Goal: Task Accomplishment & Management: Complete application form

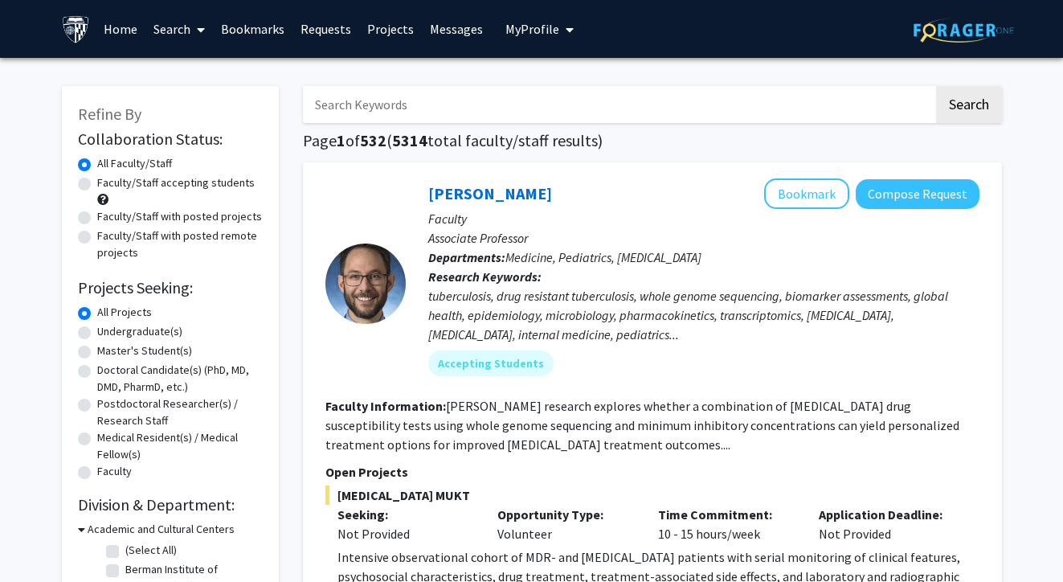
click at [455, 111] on input "Search Keywords" at bounding box center [618, 104] width 631 height 37
type input "bioinformatics"
click at [968, 107] on button "Search" at bounding box center [969, 104] width 66 height 37
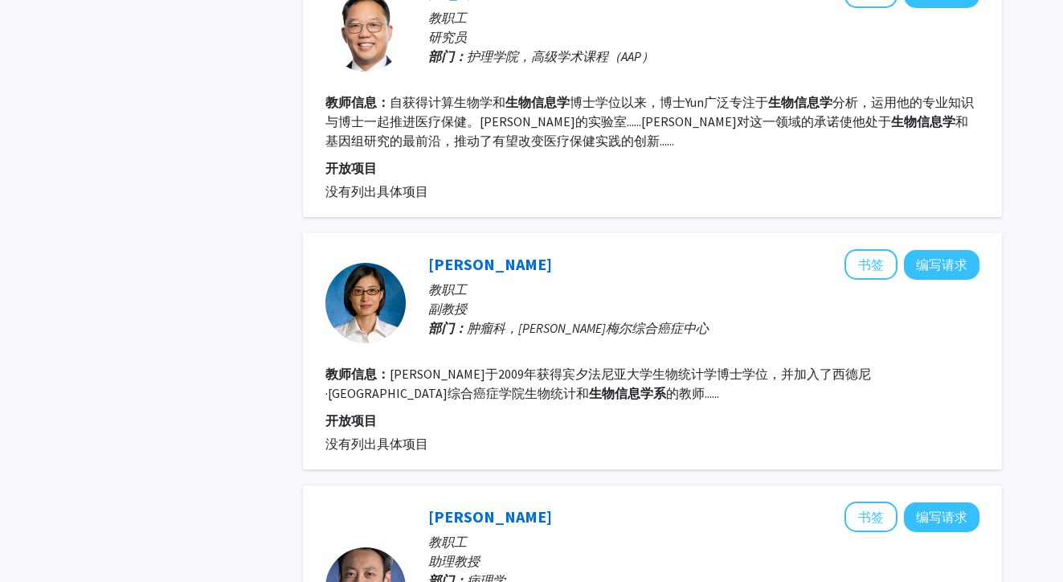
scroll to position [1046, 0]
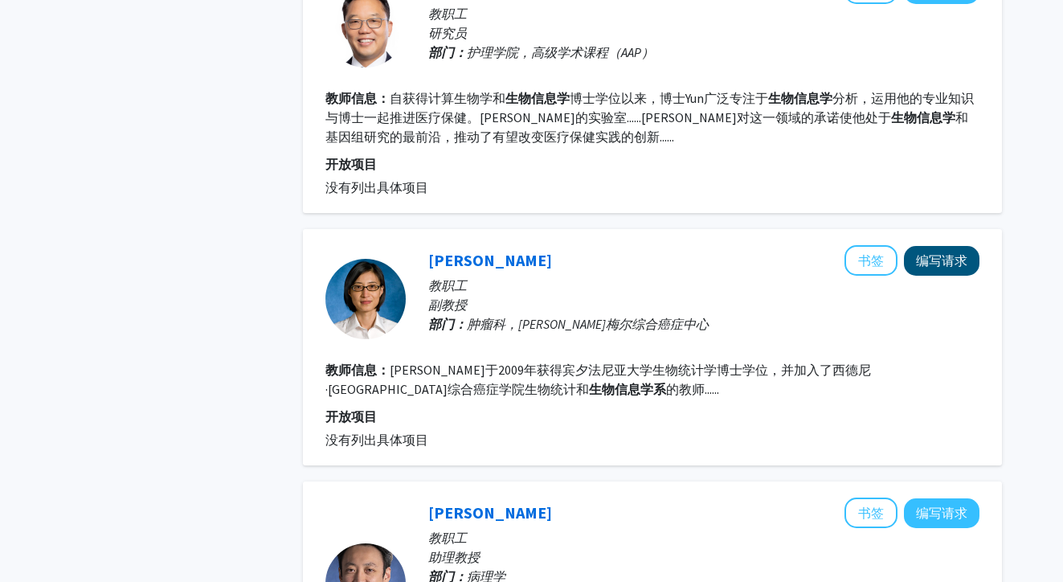
click at [940, 266] on button "编写请求" at bounding box center [942, 261] width 76 height 30
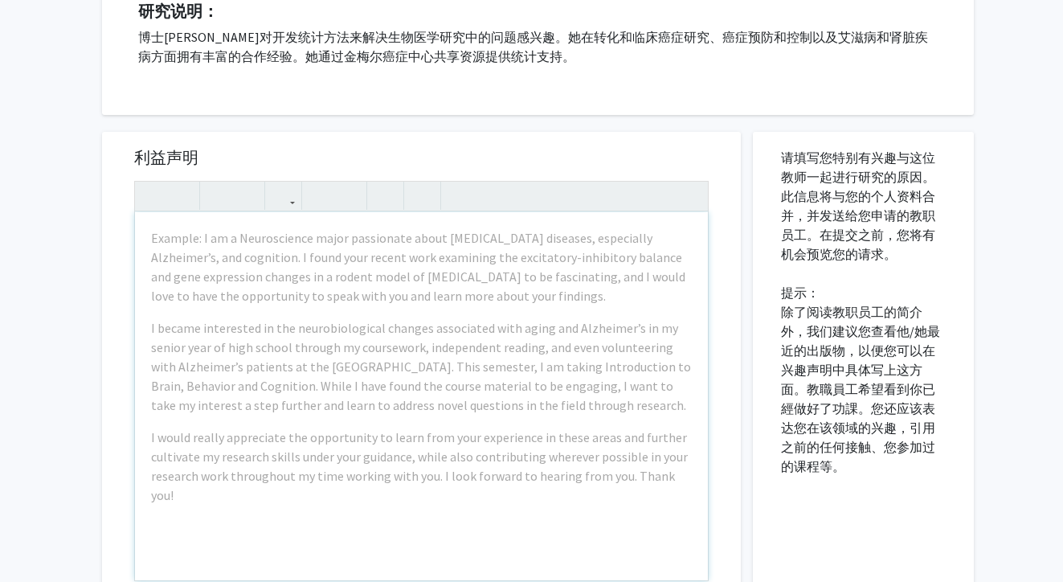
scroll to position [286, 0]
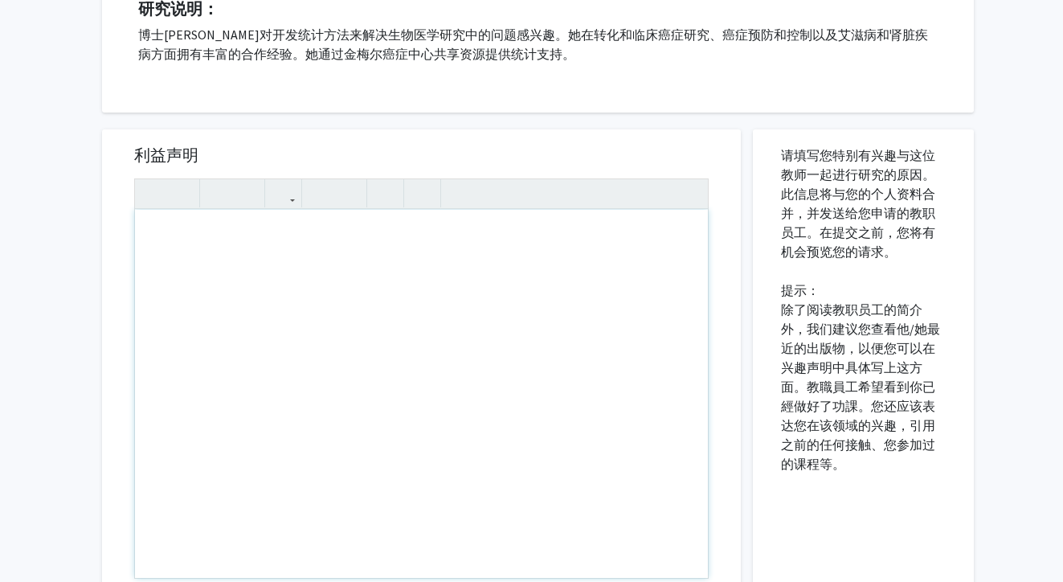
click at [640, 123] on div "利益声明 Insert link Remove link 补充文件 文件名 上传日期 没有补充文件 取消 存储 预览和提交" at bounding box center [421, 476] width 663 height 726
drag, startPoint x: 149, startPoint y: 240, endPoint x: 302, endPoint y: 323, distance: 173.7
click at [302, 323] on div "使用屏幕阅读器的用户注意：请按Alt+0或Option+0来停用此页面的辅助功能插件，因为它与文本编辑器不能很好地交互。" at bounding box center [421, 394] width 573 height 368
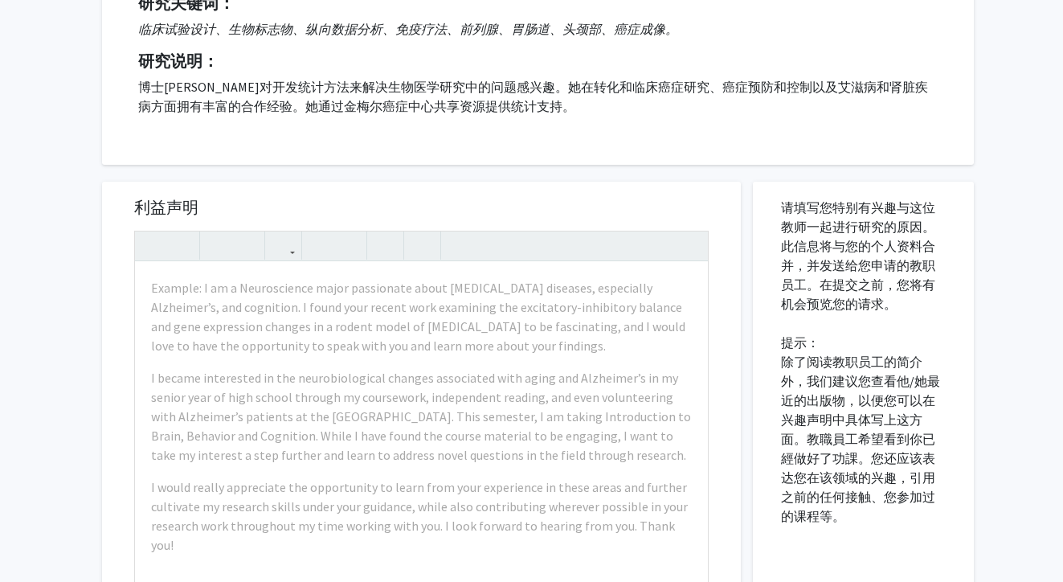
scroll to position [248, 0]
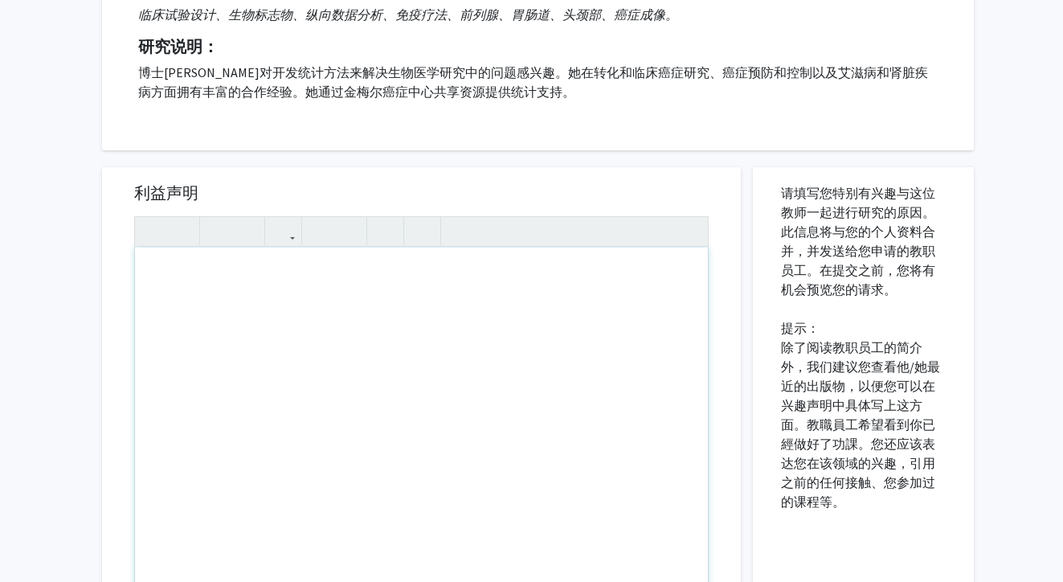
click at [532, 321] on div "使用屏幕阅读器的用户注意：请按Alt+0或Option+0来停用此页面的辅助功能插件，因为它与文本编辑器不能很好地交互。" at bounding box center [421, 432] width 573 height 368
paste div "使用屏幕阅读器的用户注意：请按Alt+0或Option+0来停用此页面的辅助功能插件，因为它与文本编辑器不能很好地交互。"
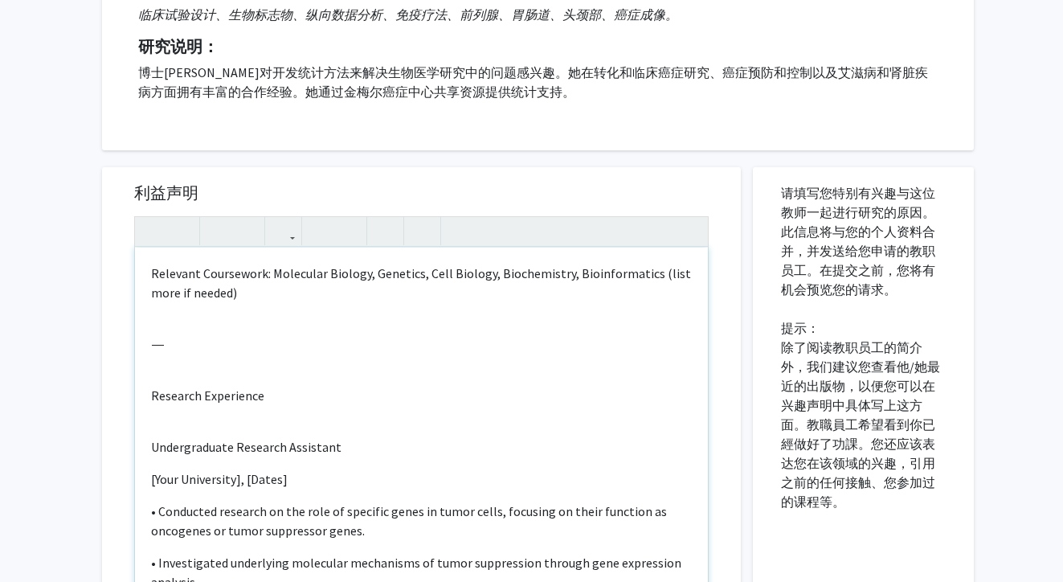
type textarea "<l>Ipsumdol Sitametcon: Adipiscin Elitsed, Doeiusmo, Temp Incidid, Utlaboreetdo…"
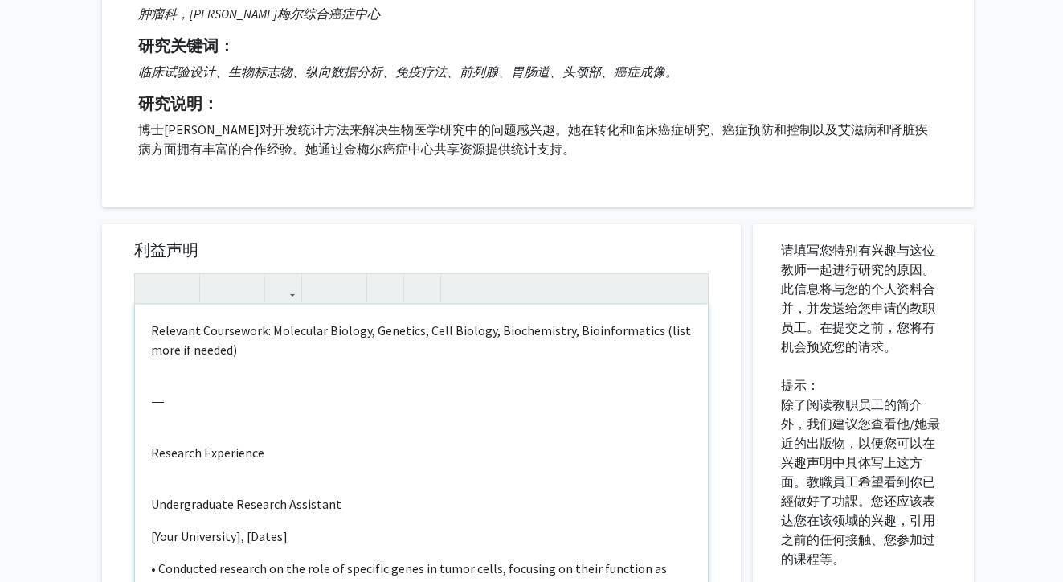
scroll to position [191, 0]
click at [212, 403] on p "⸻" at bounding box center [421, 400] width 541 height 19
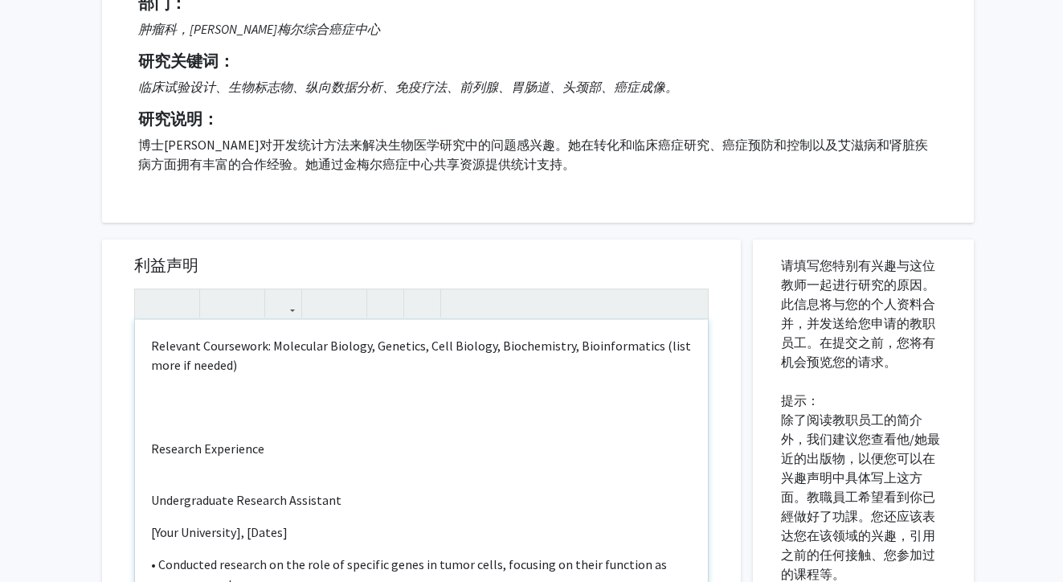
scroll to position [169, 0]
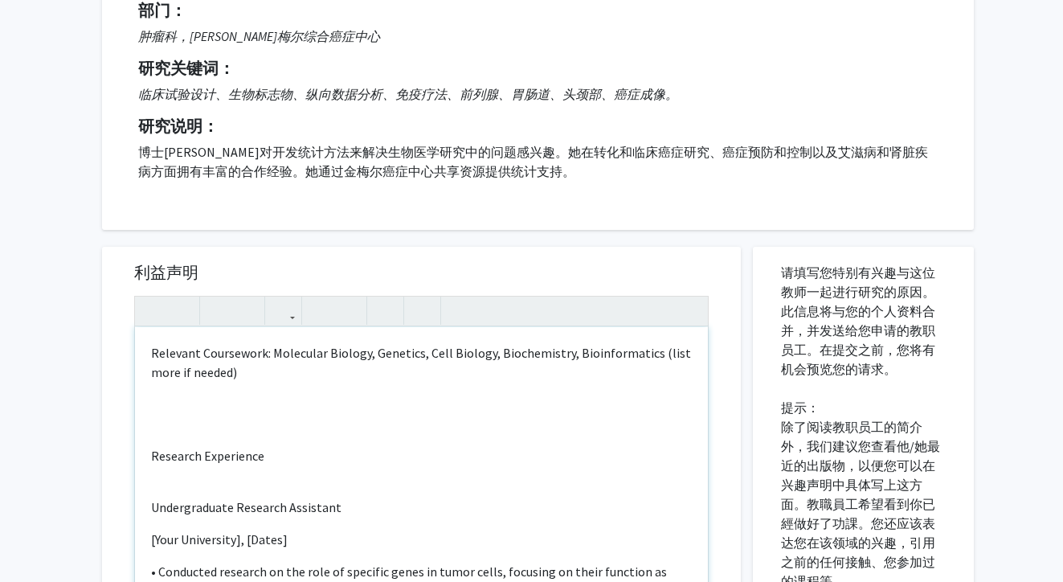
click at [144, 354] on div "Relevant Coursework: Molecular Biology, Genetics, Cell Biology, Biochemistry, B…" at bounding box center [421, 511] width 573 height 368
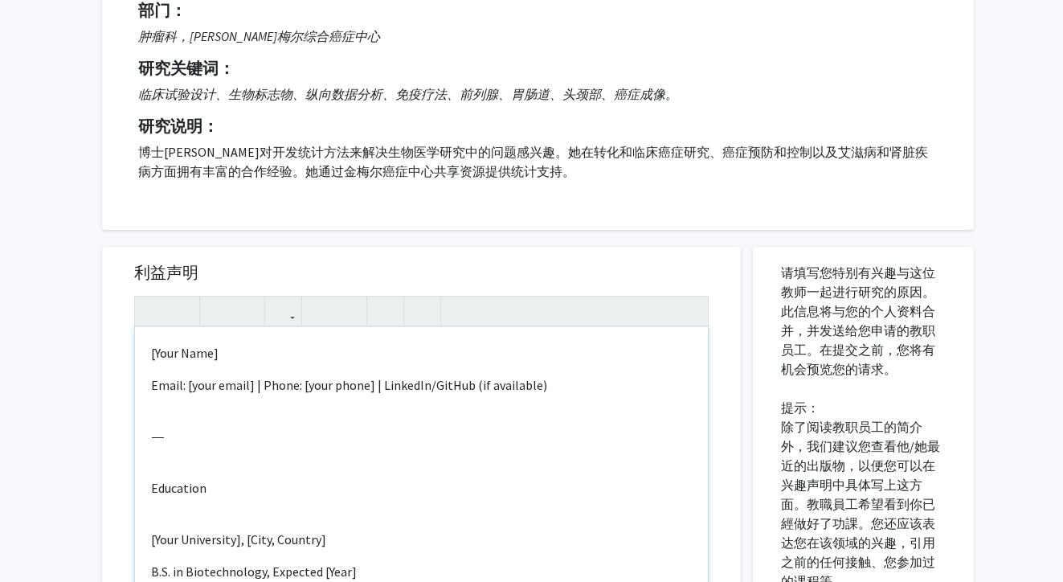
click at [223, 358] on p "[Your Name]" at bounding box center [421, 352] width 541 height 19
click at [250, 388] on p "Email: [your email] | Phone: [your phone] | LinkedIn/GitHub (if available)" at bounding box center [421, 384] width 541 height 19
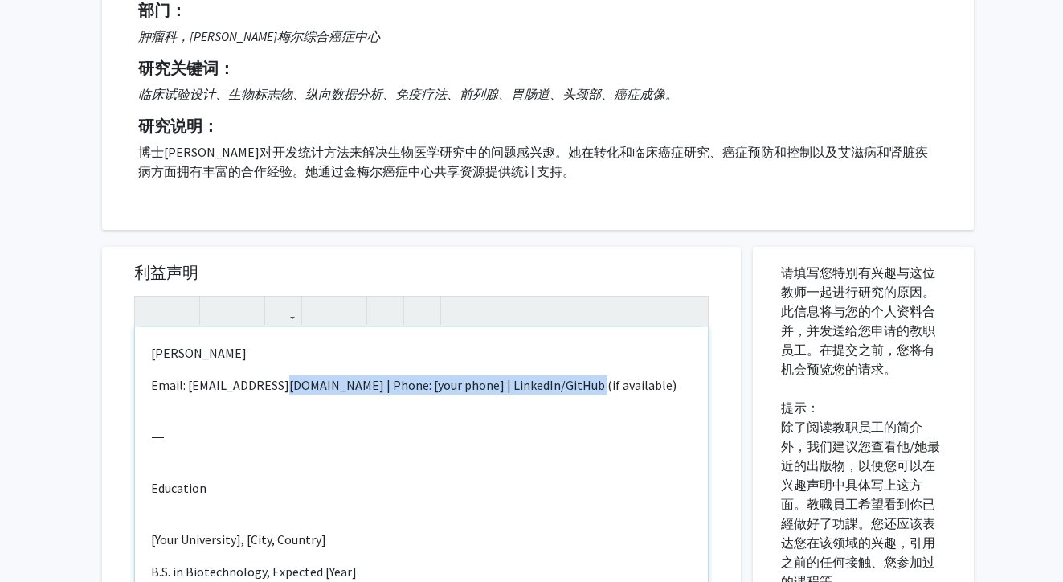
drag, startPoint x: 559, startPoint y: 386, endPoint x: 276, endPoint y: 388, distance: 282.9
click at [276, 388] on p "Email: [EMAIL_ADDRESS][DOMAIN_NAME] | Phone: [your phone] | LinkedIn/GitHub (if…" at bounding box center [421, 384] width 541 height 19
click at [207, 450] on div "[PERSON_NAME] Email: [EMAIL_ADDRESS][DOMAIN_NAME] ⸻ Education [Your University]…" at bounding box center [421, 511] width 573 height 368
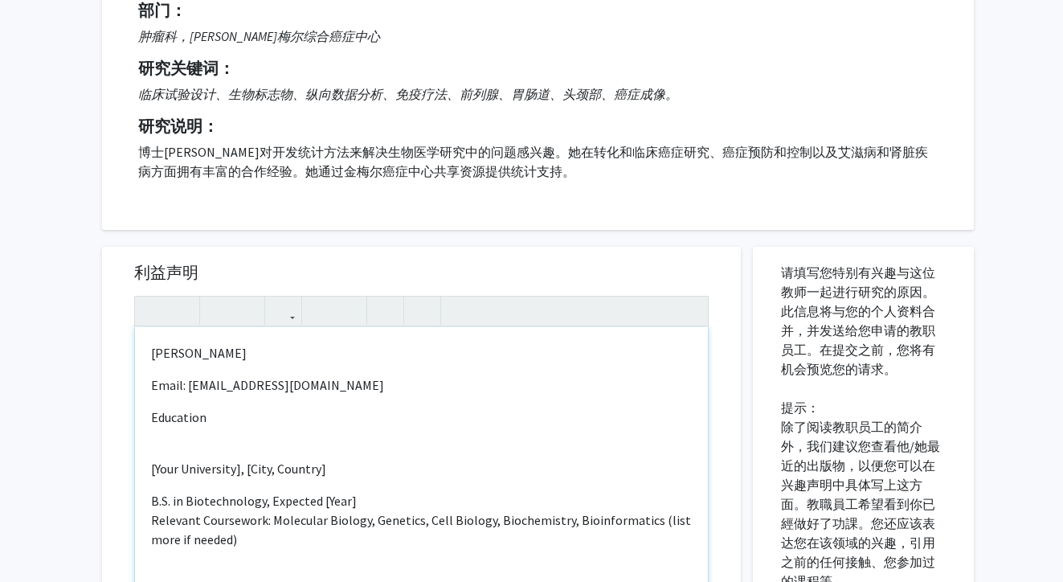
click at [147, 386] on div "[PERSON_NAME] Email: [EMAIL_ADDRESS][DOMAIN_NAME] Education [Your University], …" at bounding box center [421, 511] width 573 height 368
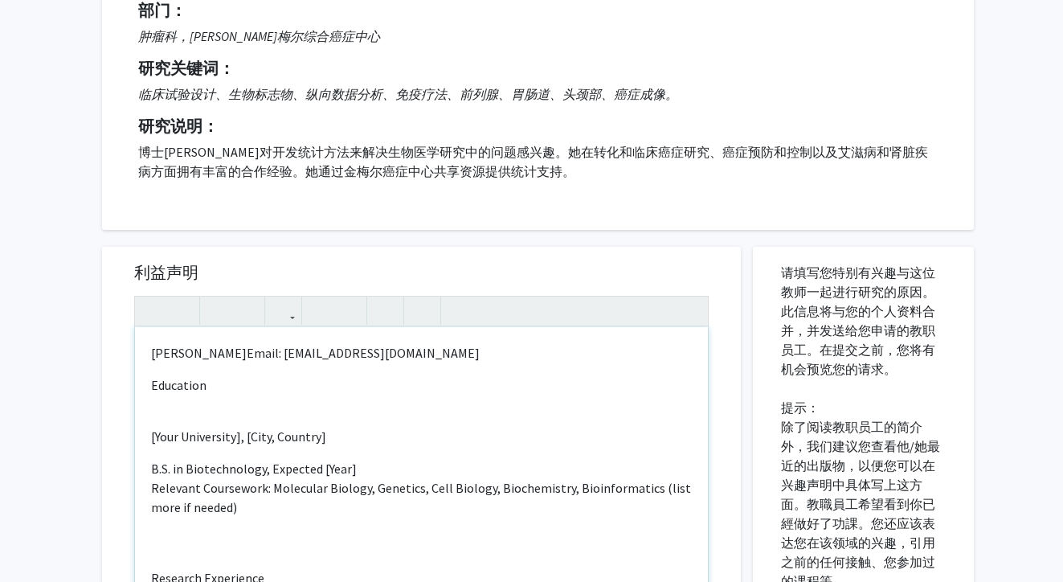
scroll to position [0, 0]
click at [169, 419] on div "[PERSON_NAME] Email: [EMAIL_ADDRESS][DOMAIN_NAME] Education [Your University], …" at bounding box center [421, 511] width 573 height 368
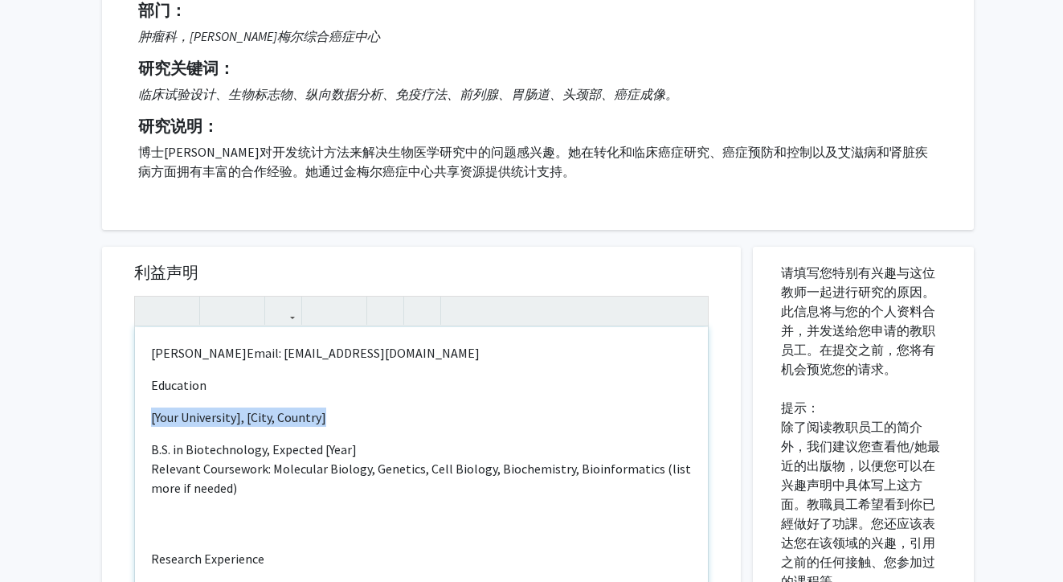
drag, startPoint x: 329, startPoint y: 418, endPoint x: 143, endPoint y: 411, distance: 186.6
click at [143, 411] on div "[PERSON_NAME] Email: [EMAIL_ADDRESS][DOMAIN_NAME] Education [Your University], …" at bounding box center [421, 511] width 573 height 368
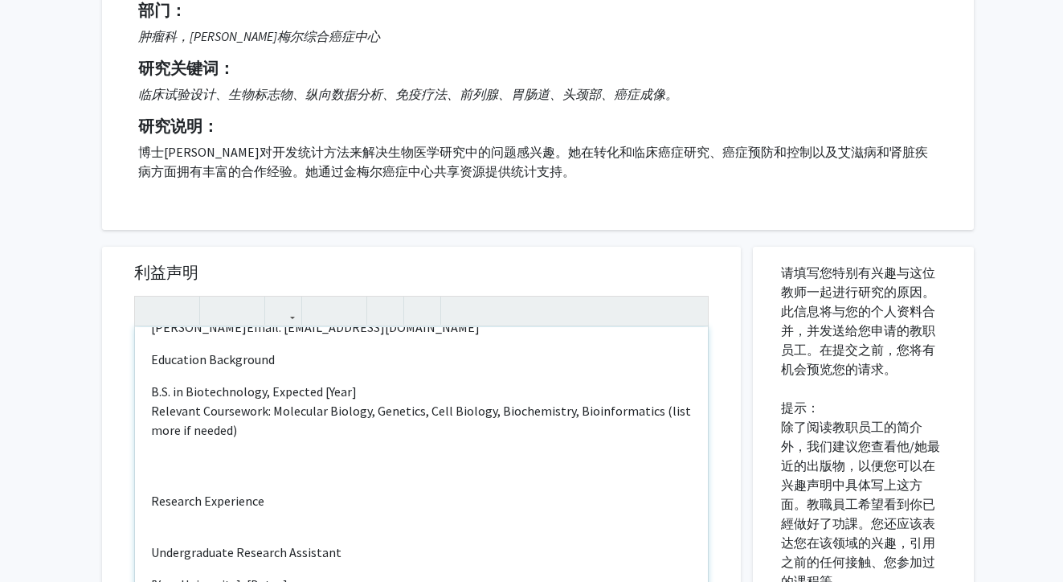
scroll to position [25, 0]
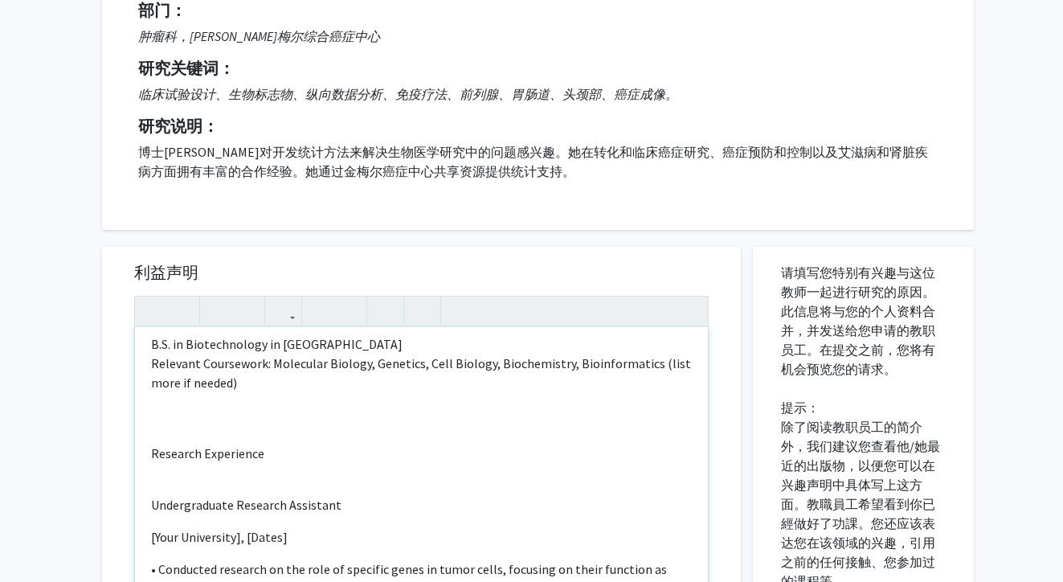
scroll to position [79, 0]
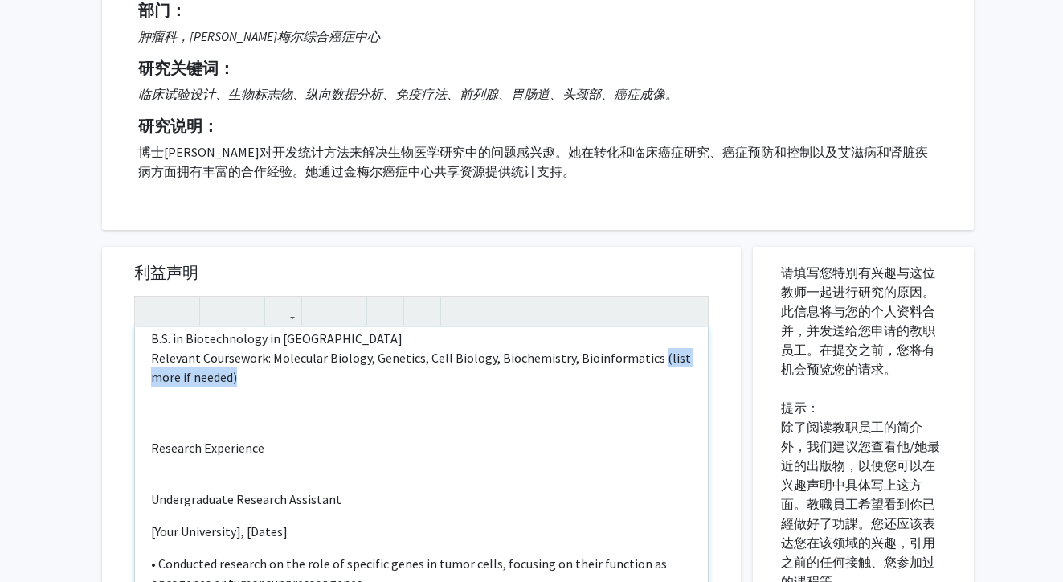
drag, startPoint x: 650, startPoint y: 356, endPoint x: 653, endPoint y: 371, distance: 15.6
click at [653, 371] on p "Relevant Coursework: Molecular Biology, Genetics, Cell Biology, Biochemistry, B…" at bounding box center [421, 367] width 541 height 39
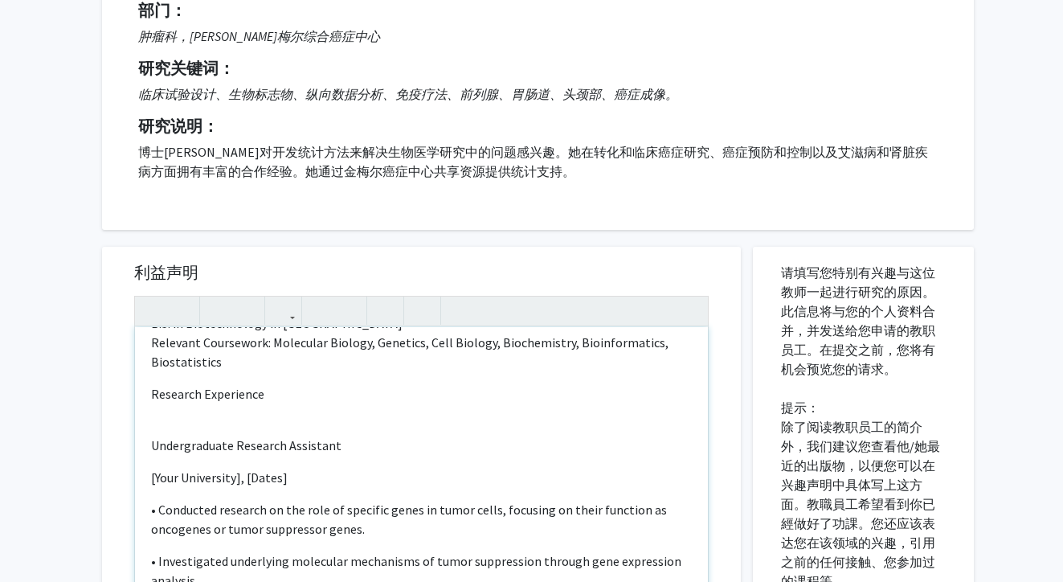
scroll to position [100, 0]
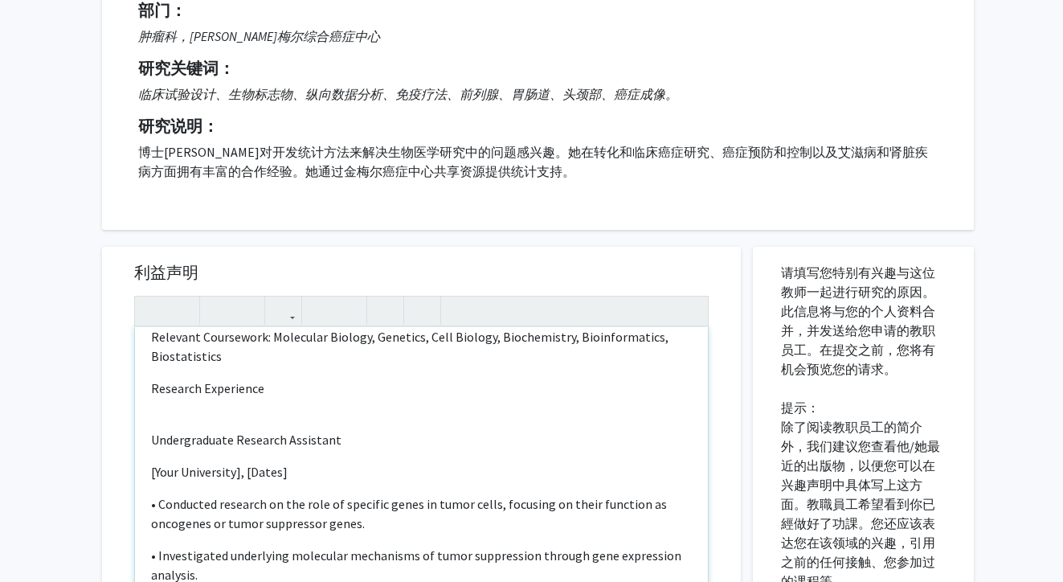
click at [146, 445] on div "[PERSON_NAME] Email: [EMAIL_ADDRESS][DOMAIN_NAME] Education Background B.S. in …" at bounding box center [421, 511] width 573 height 368
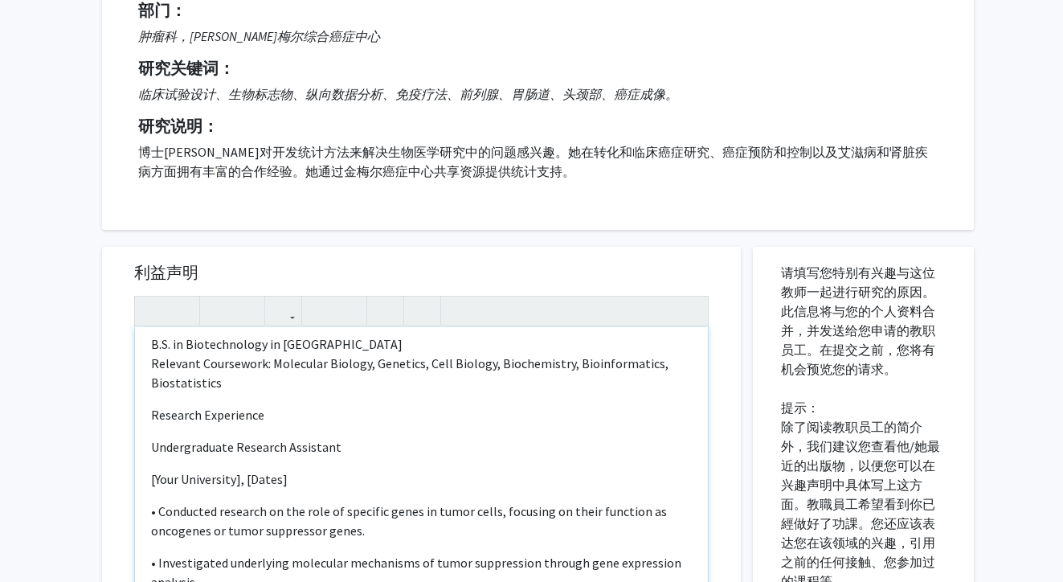
scroll to position [67, 0]
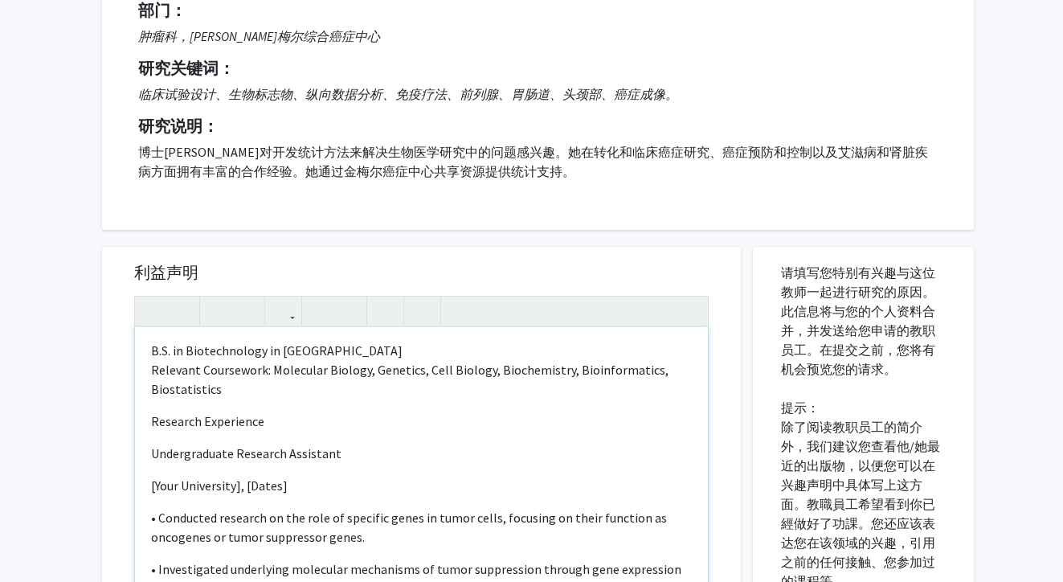
click at [148, 422] on div "[PERSON_NAME] Email: [EMAIL_ADDRESS][DOMAIN_NAME] Education Background B.S. in …" at bounding box center [421, 511] width 573 height 368
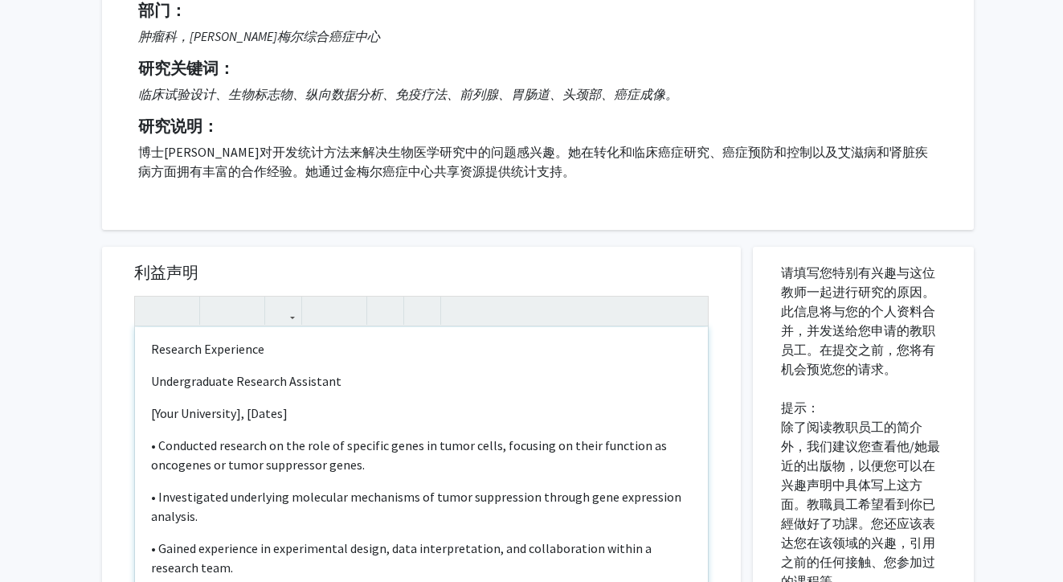
scroll to position [166, 0]
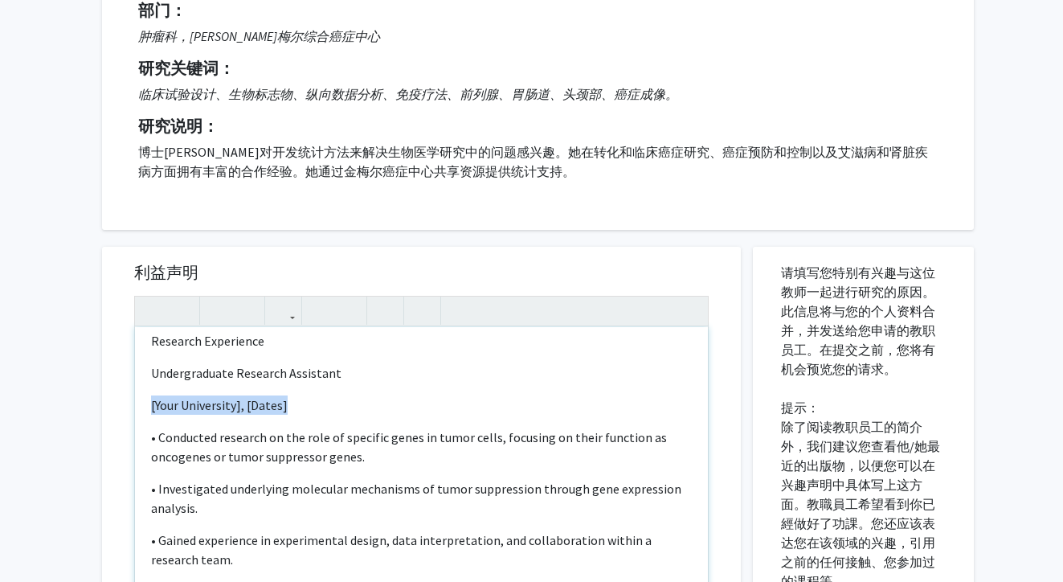
drag, startPoint x: 296, startPoint y: 406, endPoint x: 144, endPoint y: 404, distance: 151.9
click at [144, 404] on div "[PERSON_NAME] Email: [EMAIL_ADDRESS][DOMAIN_NAME] Education Background B.S. in …" at bounding box center [421, 511] width 573 height 368
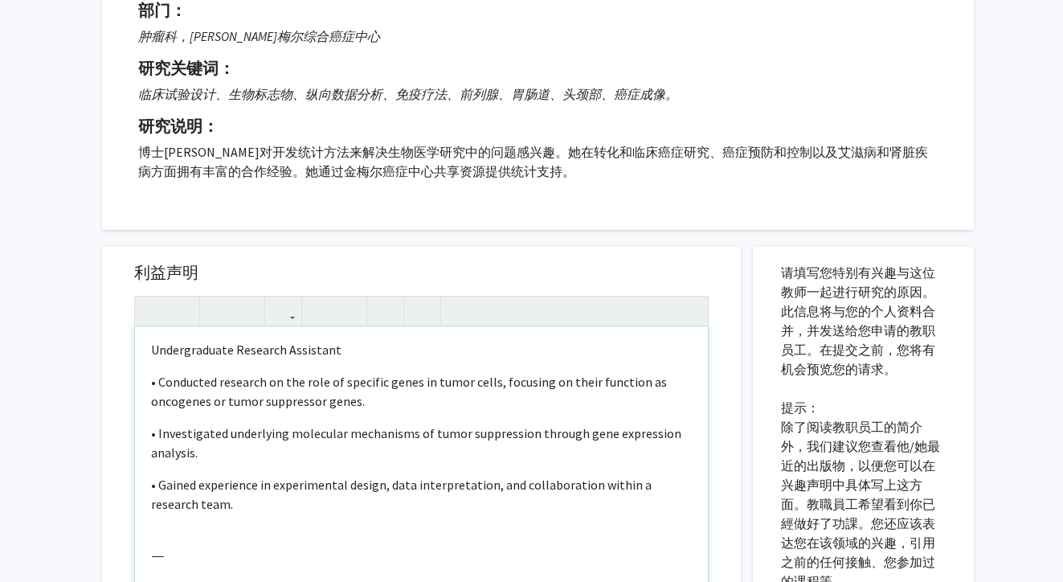
scroll to position [197, 0]
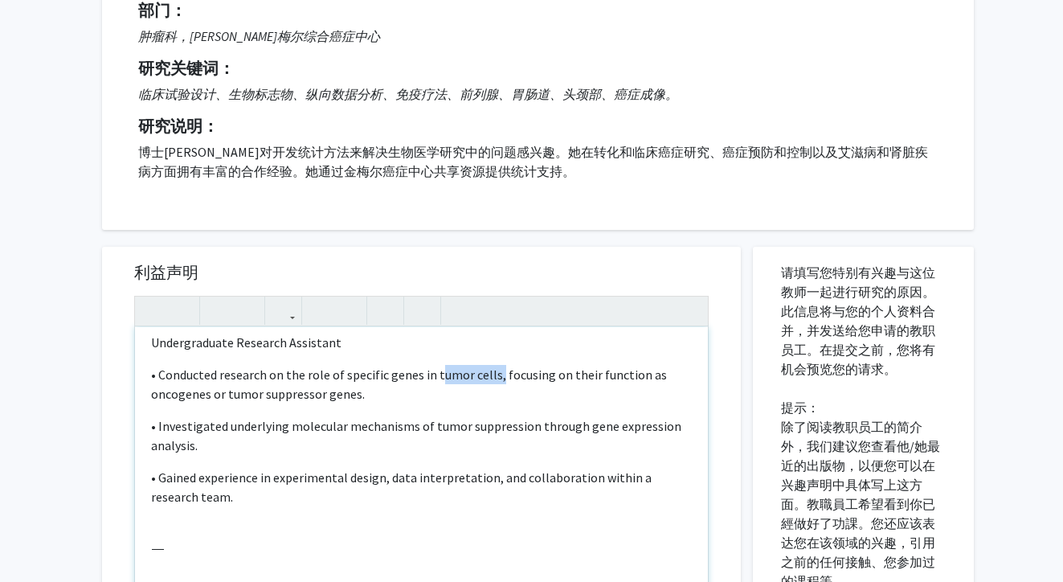
drag, startPoint x: 493, startPoint y: 376, endPoint x: 432, endPoint y: 376, distance: 60.3
click at [432, 376] on p "• Conducted research on the role of specific genes in tumor cells, focusing on …" at bounding box center [421, 384] width 541 height 39
drag, startPoint x: 606, startPoint y: 378, endPoint x: 607, endPoint y: 391, distance: 13.7
click at [607, 391] on p "• Conducted research on the role of specific genes in KIRC, focusing on their f…" at bounding box center [421, 384] width 541 height 39
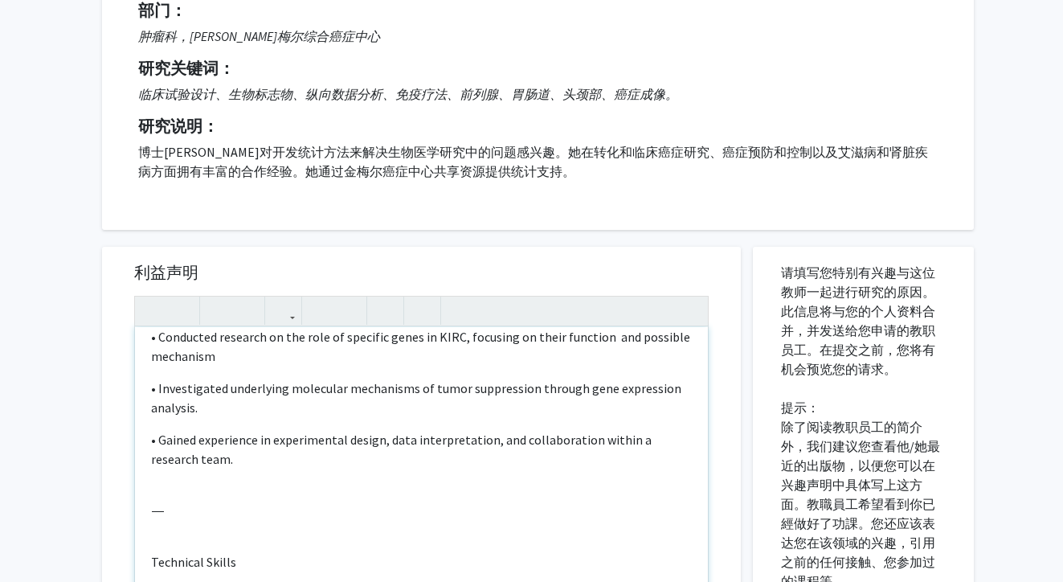
scroll to position [237, 0]
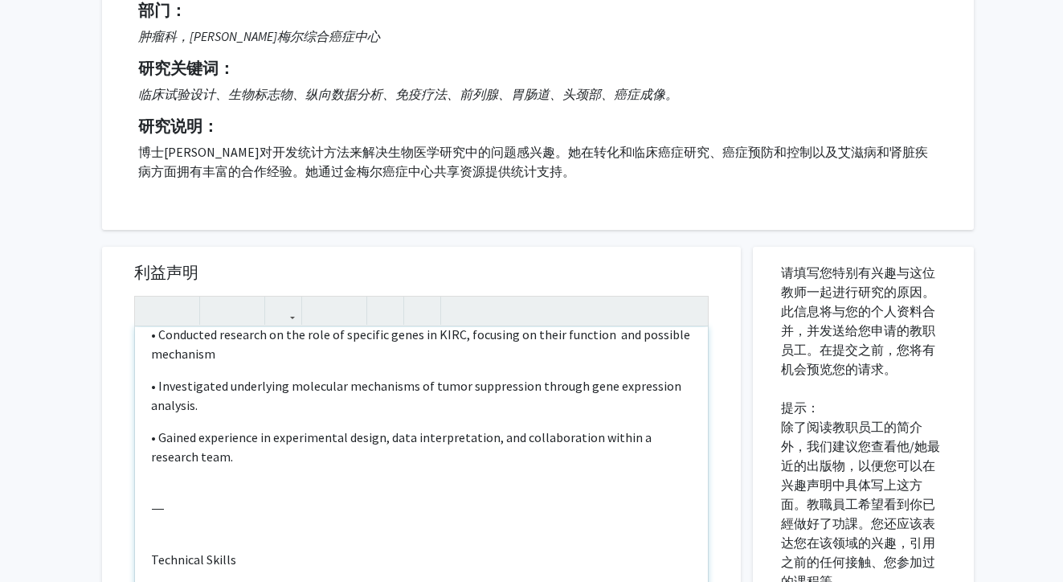
drag, startPoint x: 159, startPoint y: 339, endPoint x: 185, endPoint y: 459, distance: 122.5
click at [605, 399] on p "• Investigated underlying molecular mechanisms of tumor suppression through gen…" at bounding box center [421, 395] width 541 height 39
click at [466, 387] on p "• Investigated underlying molecular mechanisms of tumor suppression through gen…" at bounding box center [421, 395] width 541 height 39
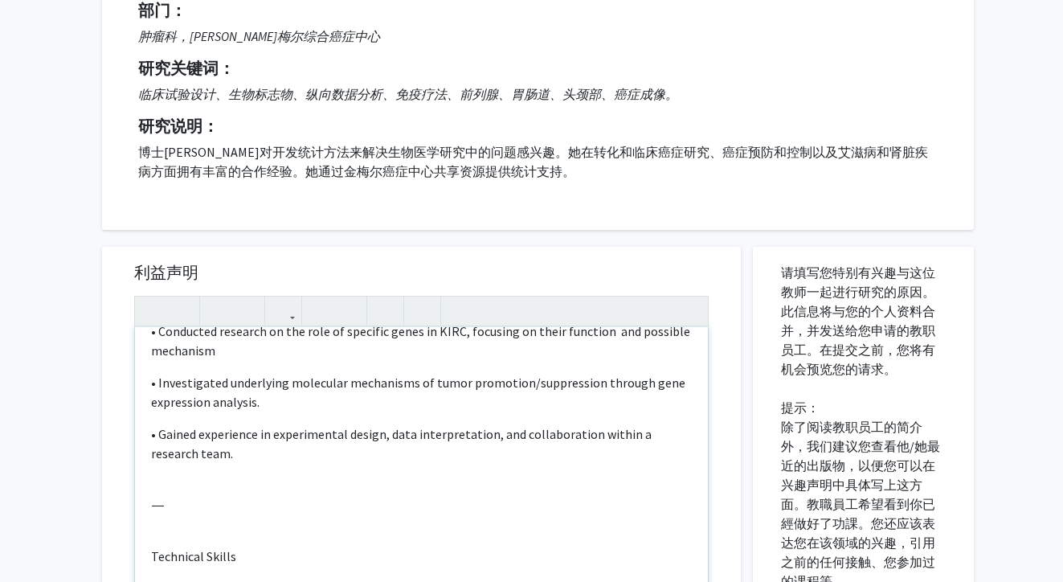
scroll to position [246, 0]
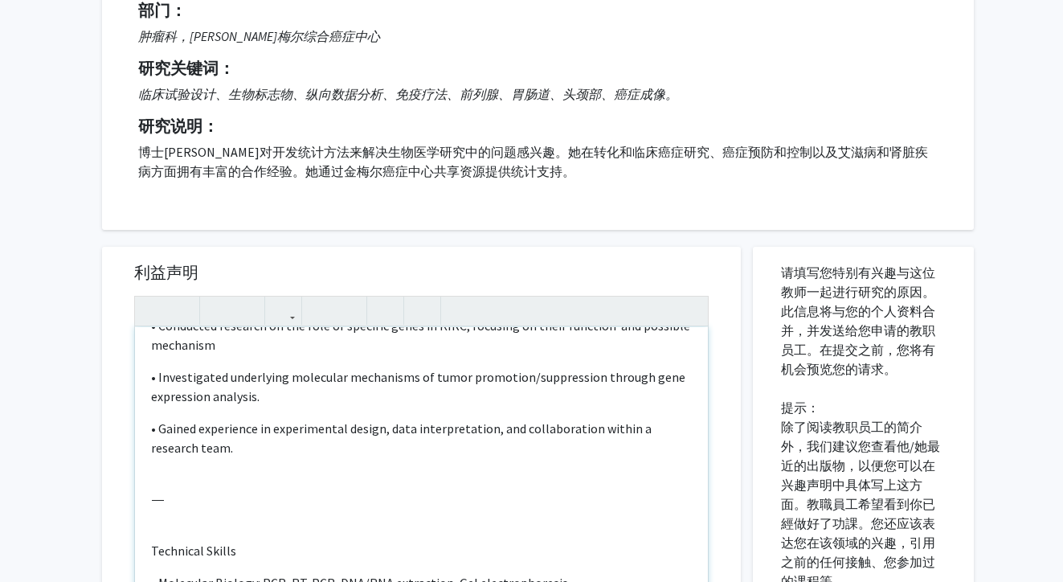
click at [190, 505] on p "⸻" at bounding box center [421, 498] width 541 height 19
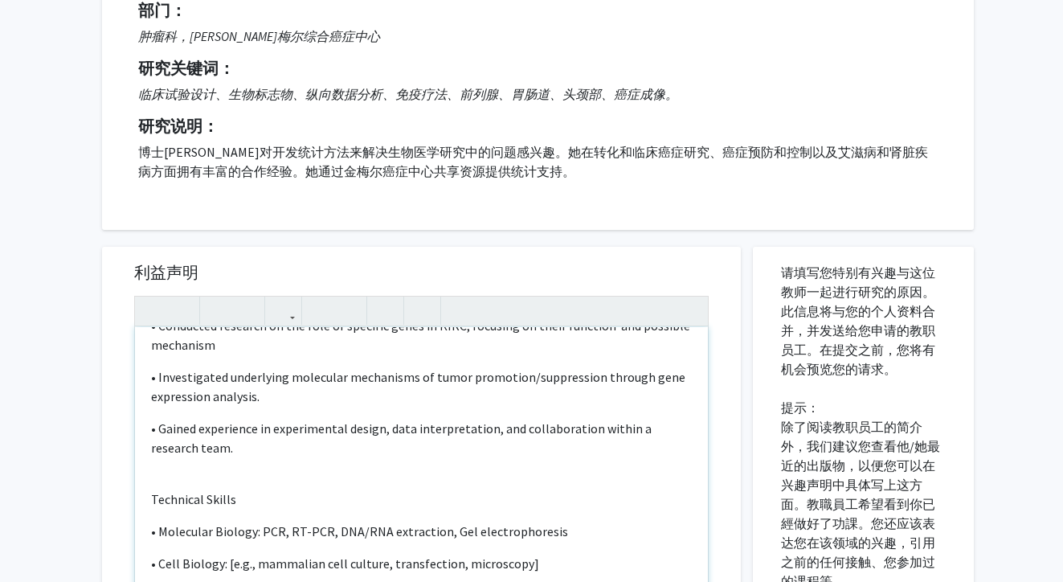
click at [308, 535] on p "• Molecular Biology: PCR, RT-PCR, DNA/RNA extraction, Gel electrophoresis" at bounding box center [421, 531] width 541 height 19
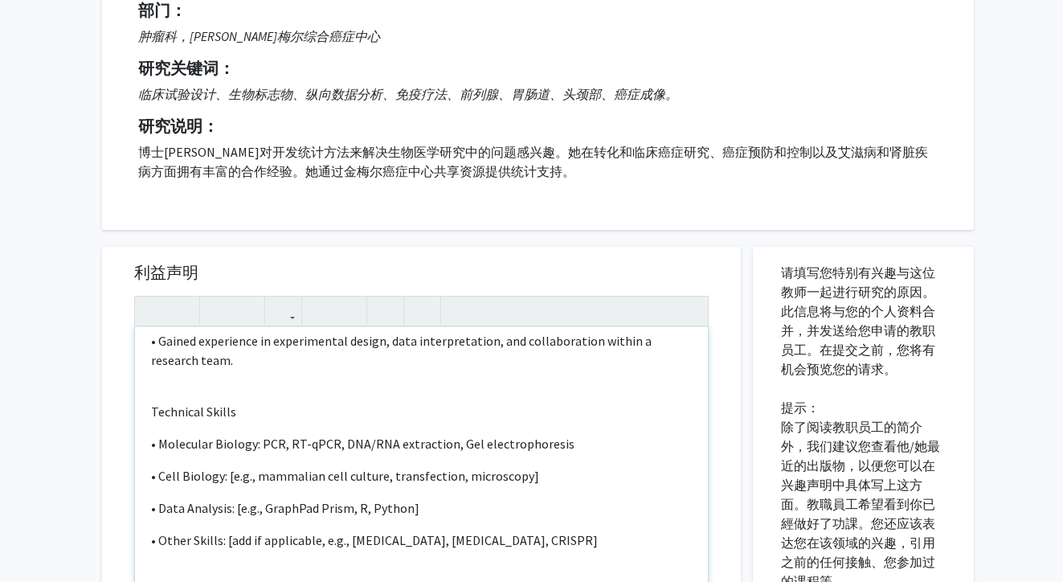
scroll to position [335, 0]
drag, startPoint x: 388, startPoint y: 478, endPoint x: 229, endPoint y: 476, distance: 159.1
click at [229, 476] on p "• Cell Biology: [e.g., mammalian cell culture, transfection, microscopy]" at bounding box center [421, 474] width 541 height 19
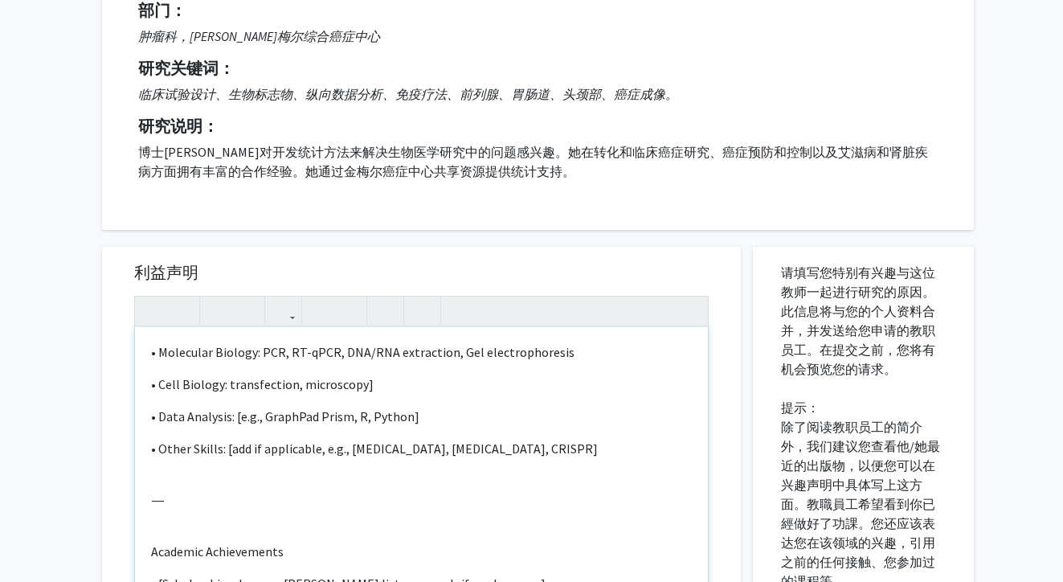
scroll to position [426, 0]
click at [263, 420] on p "• Data Analysis: [e.g., GraphPad Prism, R, Python]" at bounding box center [421, 415] width 541 height 19
click at [435, 408] on p "• Data Analysis: GraphPad Prism, cytoscape" at bounding box center [421, 415] width 541 height 19
click at [334, 417] on p "• Data Analysis: GraphPad Prism, cytoscape" at bounding box center [421, 415] width 541 height 19
click at [392, 418] on p "• Data Analysis: GraphPad Prism, Cytoscape" at bounding box center [421, 415] width 541 height 19
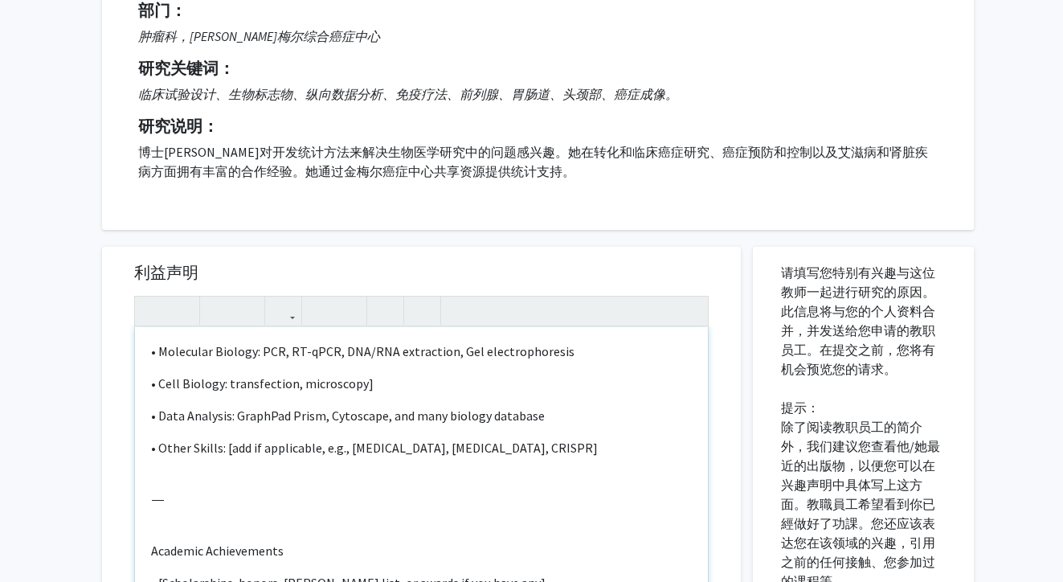
click at [536, 419] on p "• Data Analysis: GraphPad Prism, Cytoscape, and many biology database" at bounding box center [421, 415] width 541 height 19
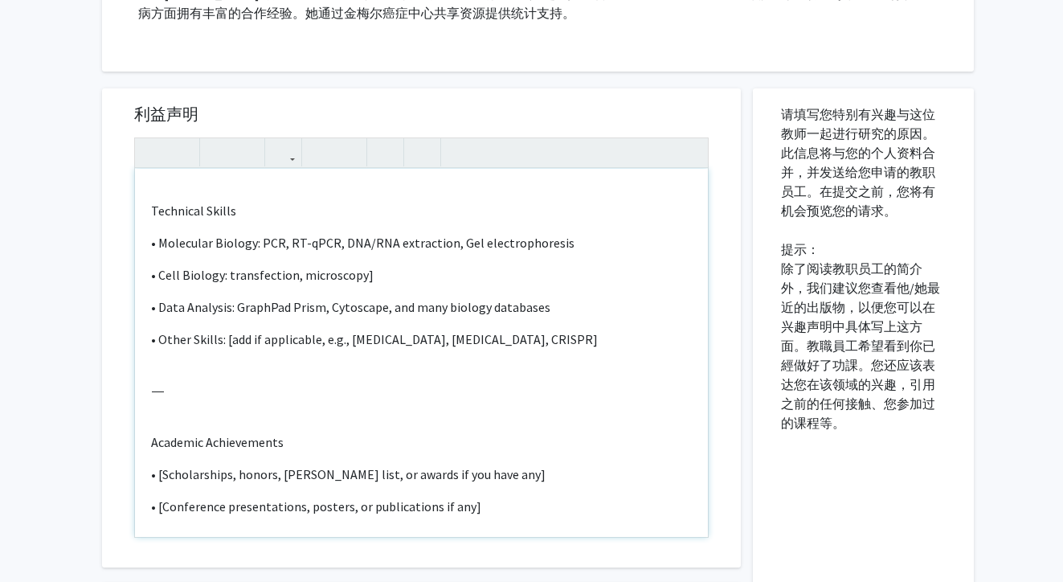
scroll to position [314, 0]
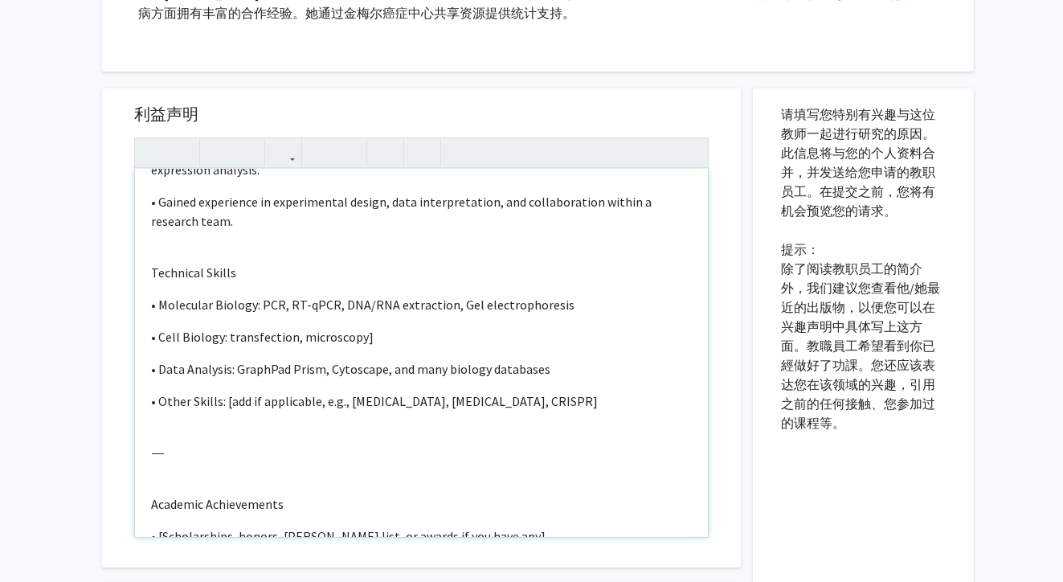
click at [564, 303] on p "• Molecular Biology: PCR, RT-qPCR, DNA/RNA extraction, Gel electrophoresis" at bounding box center [421, 304] width 541 height 19
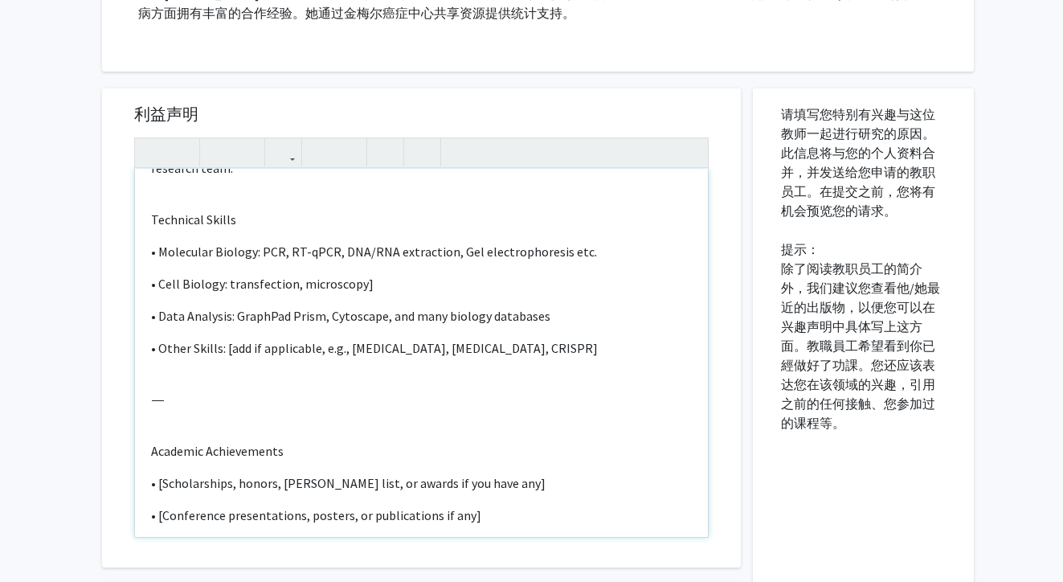
scroll to position [368, 0]
click at [366, 284] on p "• Cell Biology: transfection, microscopy]" at bounding box center [421, 282] width 541 height 19
click at [574, 306] on p "B.S. in Biotechnology in [GEOGRAPHIC_DATA] Relevant Coursework: Molecular Biolo…" at bounding box center [421, 286] width 541 height 810
click at [567, 319] on p "• Data Analysis: GraphPad Prism, Cytoscape, and many biology databases" at bounding box center [421, 314] width 541 height 19
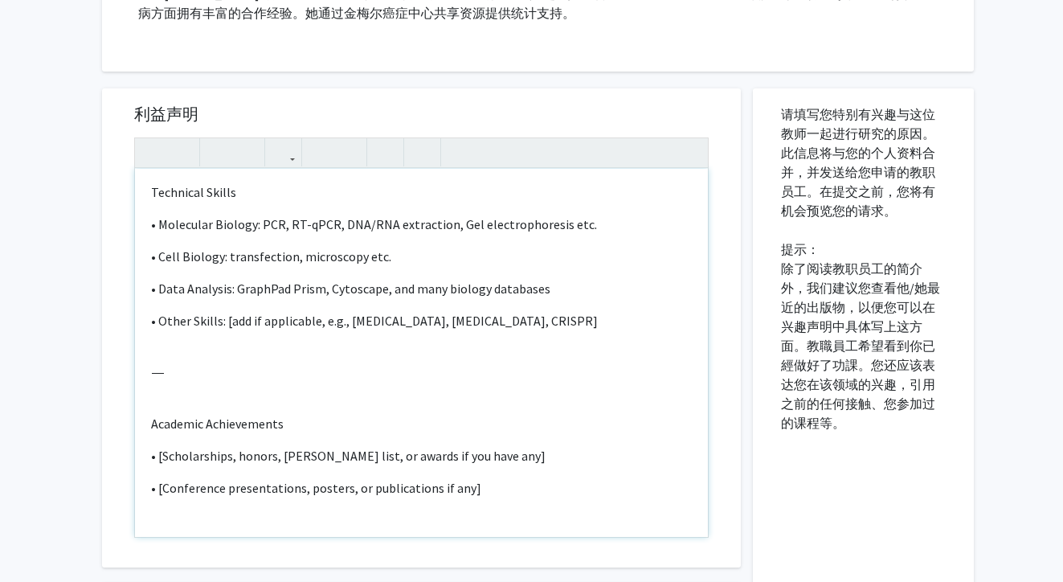
scroll to position [408, 0]
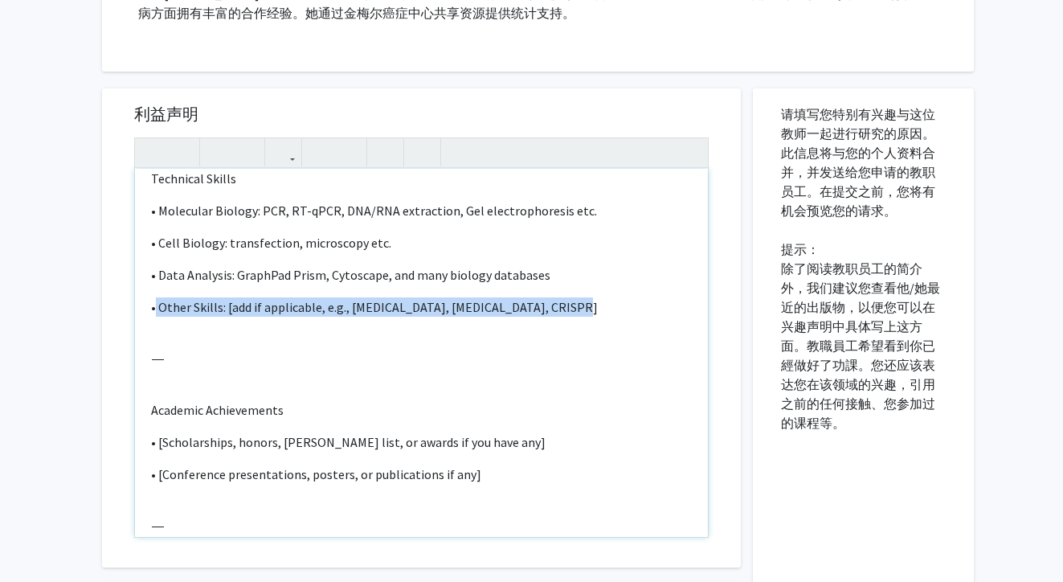
drag, startPoint x: 563, startPoint y: 314, endPoint x: 153, endPoint y: 310, distance: 409.9
click at [153, 310] on p "• Other Skills: [add if applicable, e.g., [MEDICAL_DATA], [MEDICAL_DATA], CRISP…" at bounding box center [421, 306] width 541 height 19
click at [401, 293] on p "B.S. in Biotechnology in [GEOGRAPHIC_DATA] Relevant Coursework: Molecular Biolo…" at bounding box center [421, 246] width 541 height 810
drag, startPoint x: 557, startPoint y: 309, endPoint x: 227, endPoint y: 307, distance: 329.5
click at [227, 306] on p "• Other Skills: [add if applicable, e.g., [MEDICAL_DATA], [MEDICAL_DATA], CRISP…" at bounding box center [421, 306] width 541 height 19
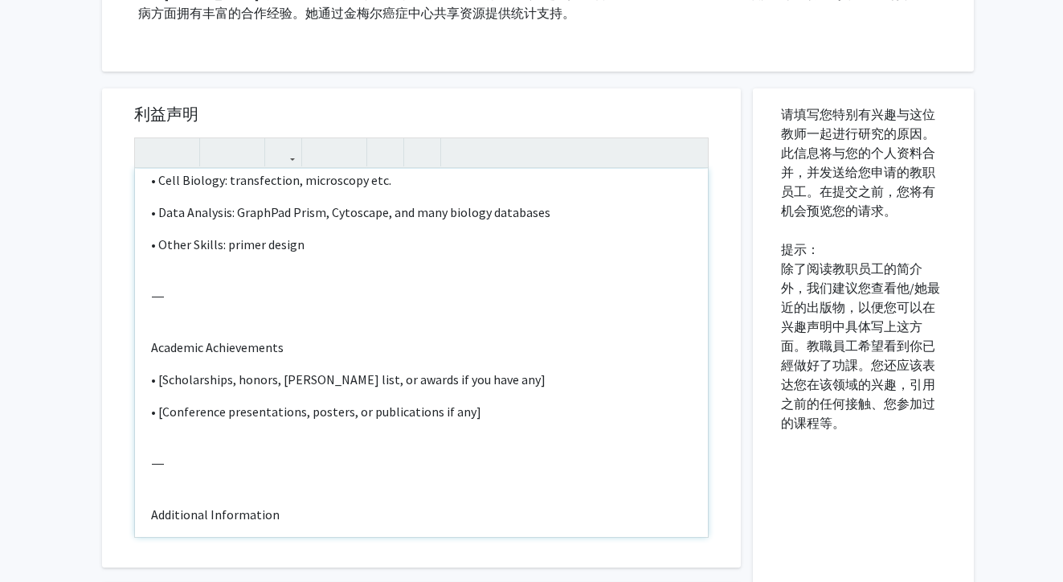
scroll to position [490, 0]
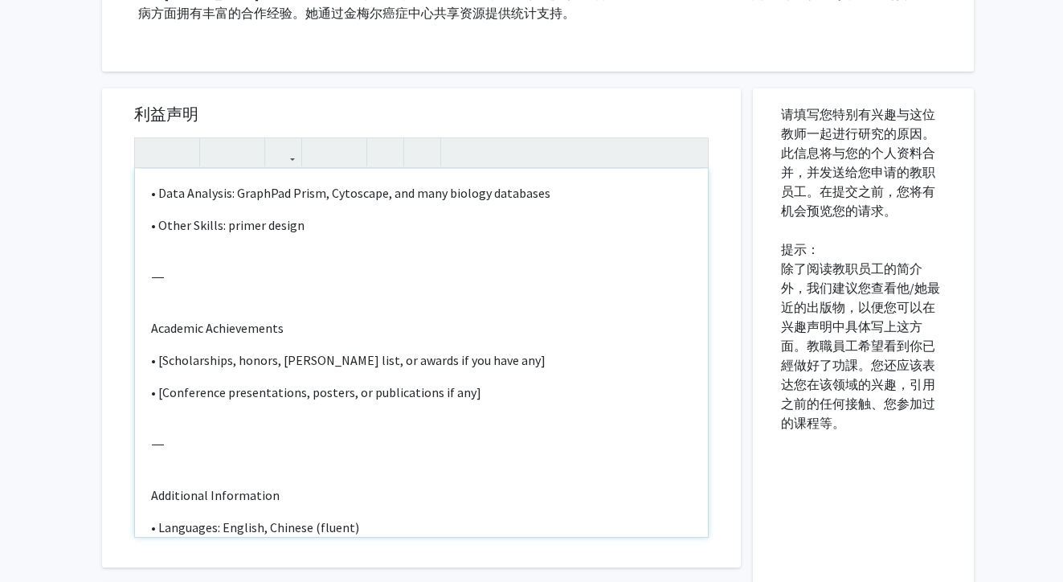
click at [198, 286] on p "⸻" at bounding box center [421, 276] width 541 height 19
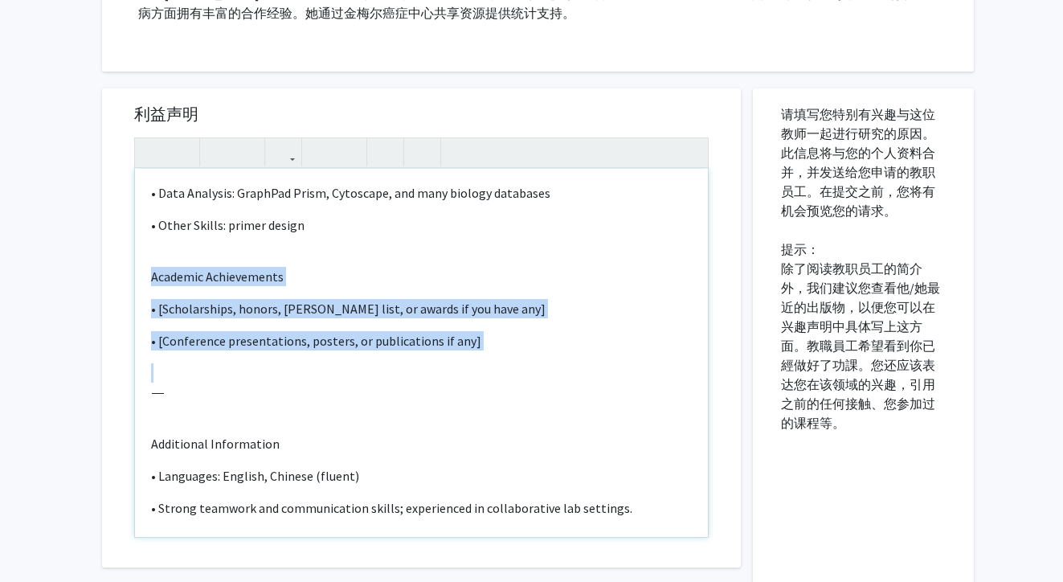
drag, startPoint x: 148, startPoint y: 281, endPoint x: 223, endPoint y: 422, distance: 159.6
click at [223, 422] on div "[PERSON_NAME] Email: [EMAIL_ADDRESS][DOMAIN_NAME] Education Background B.S. in …" at bounding box center [421, 353] width 573 height 368
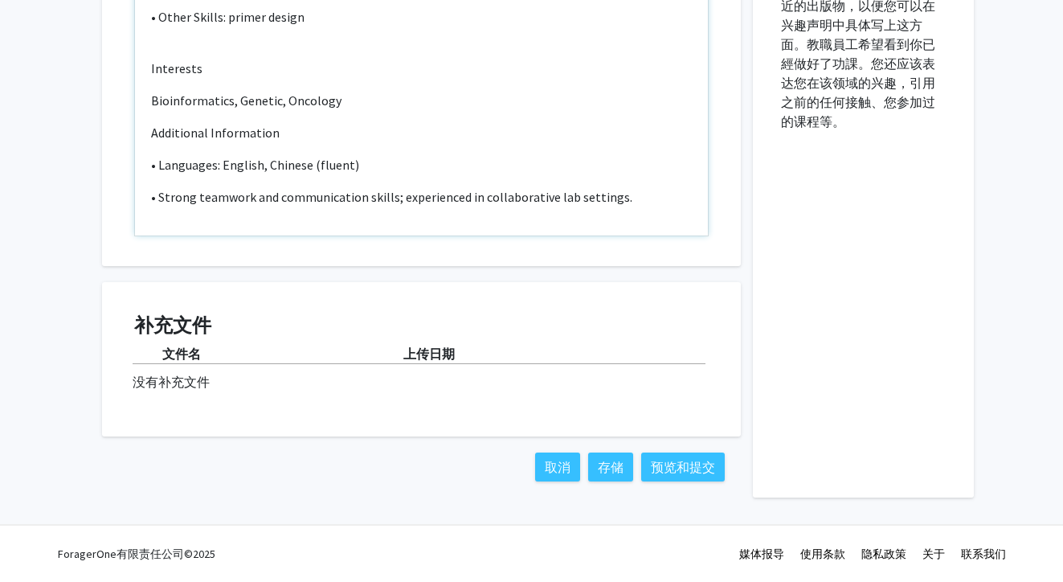
scroll to position [630, 0]
click at [679, 460] on button "预览和提交" at bounding box center [683, 466] width 84 height 29
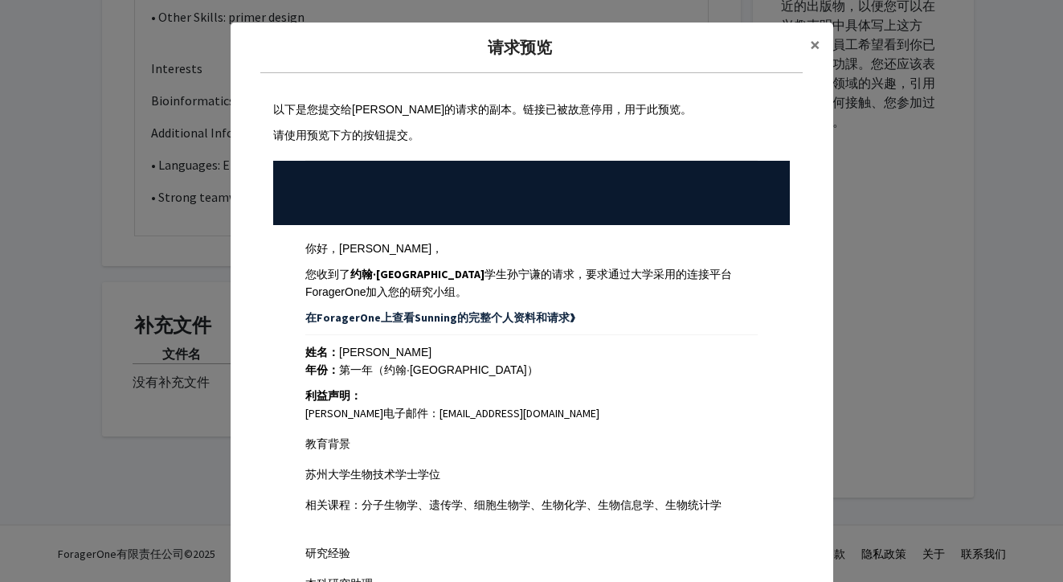
scroll to position [0, 0]
click at [815, 46] on span "×" at bounding box center [815, 44] width 10 height 25
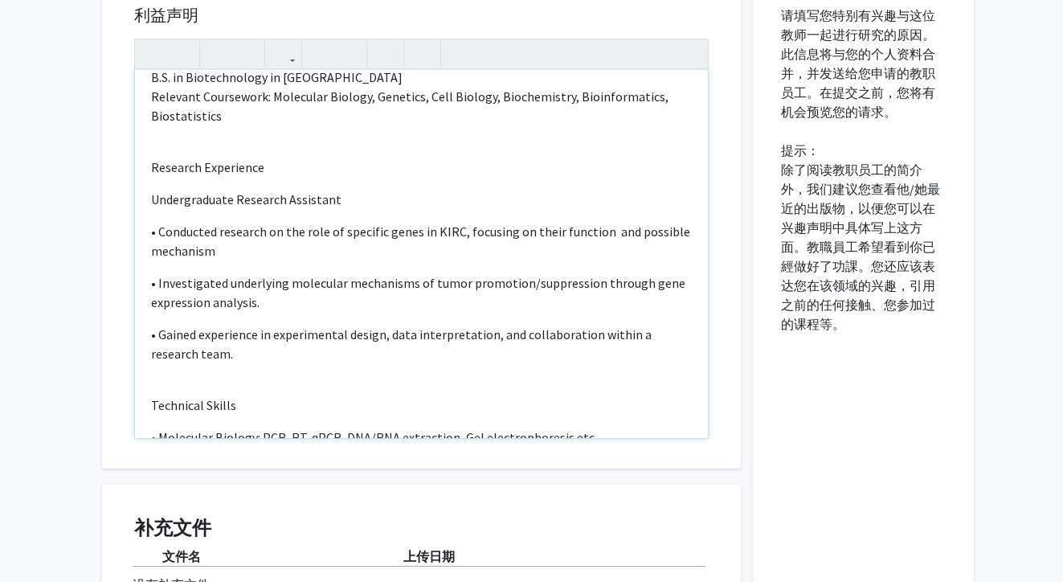
scroll to position [67, 0]
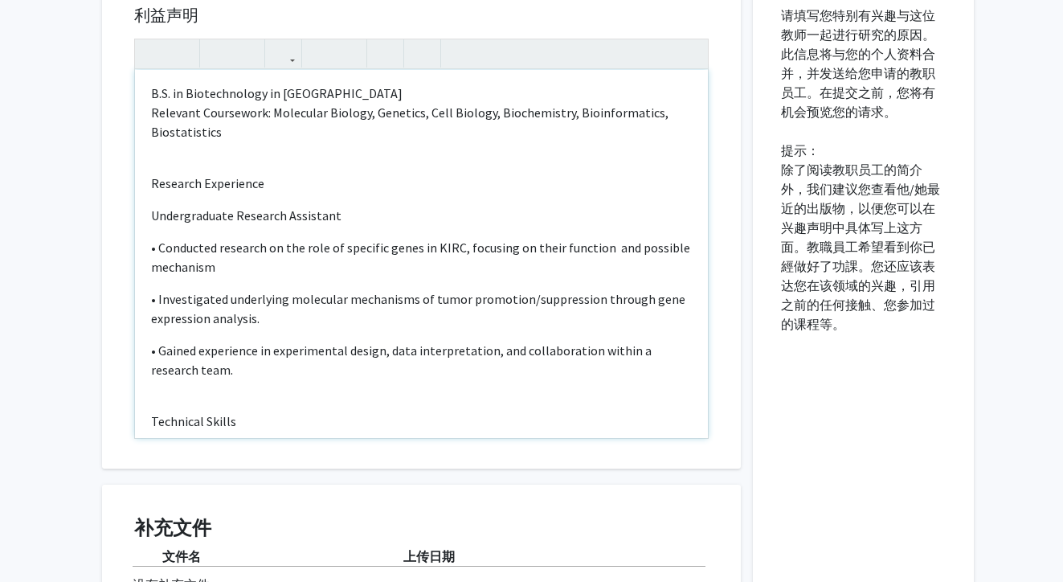
click at [164, 304] on p "• Investigated underlying molecular mechanisms of tumor promotion/suppression t…" at bounding box center [421, 308] width 541 height 39
click at [258, 323] on p "• Investigated underlying molecular mechanisms of tumor promotion/suppression t…" at bounding box center [421, 308] width 541 height 39
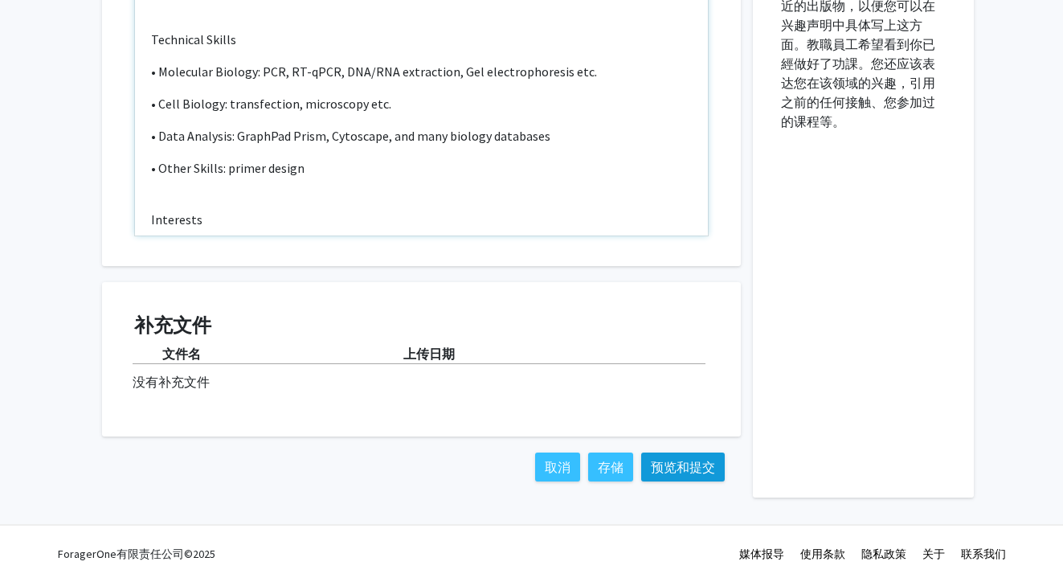
scroll to position [630, 0]
click at [699, 460] on button "预览和提交" at bounding box center [683, 466] width 84 height 29
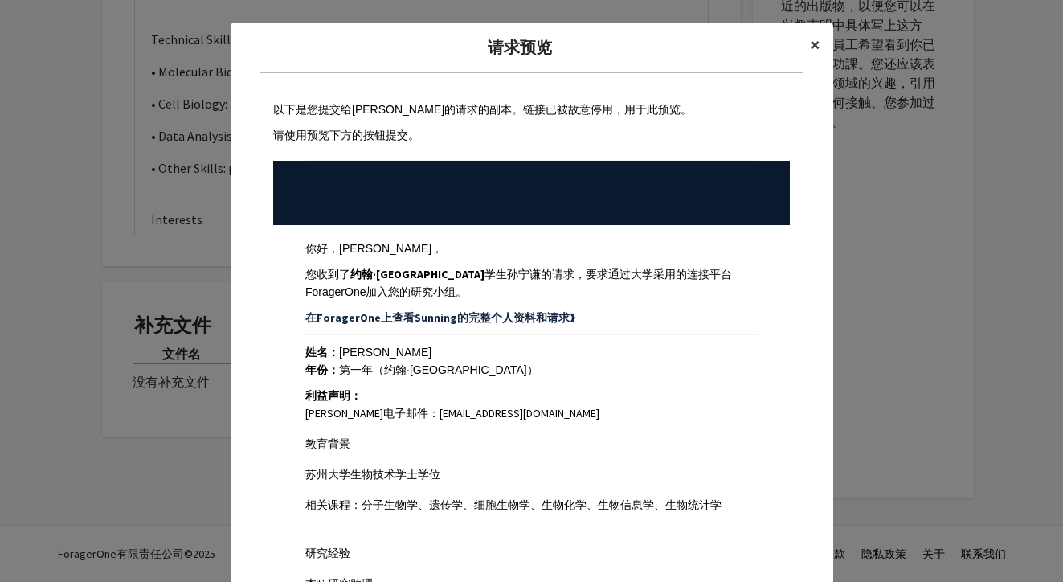
scroll to position [0, 0]
click at [819, 57] on button "×" at bounding box center [815, 45] width 36 height 45
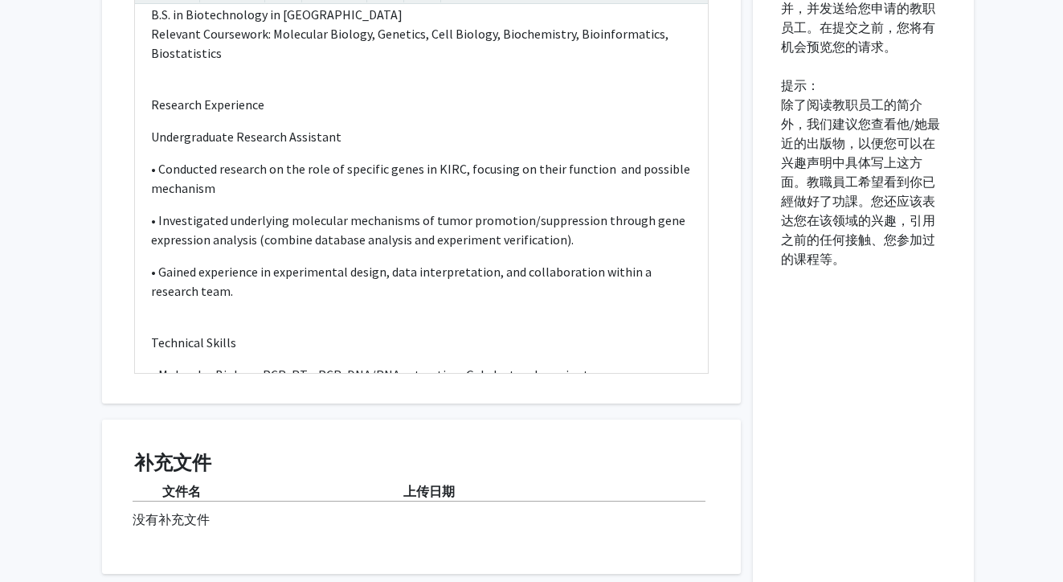
scroll to position [451, 0]
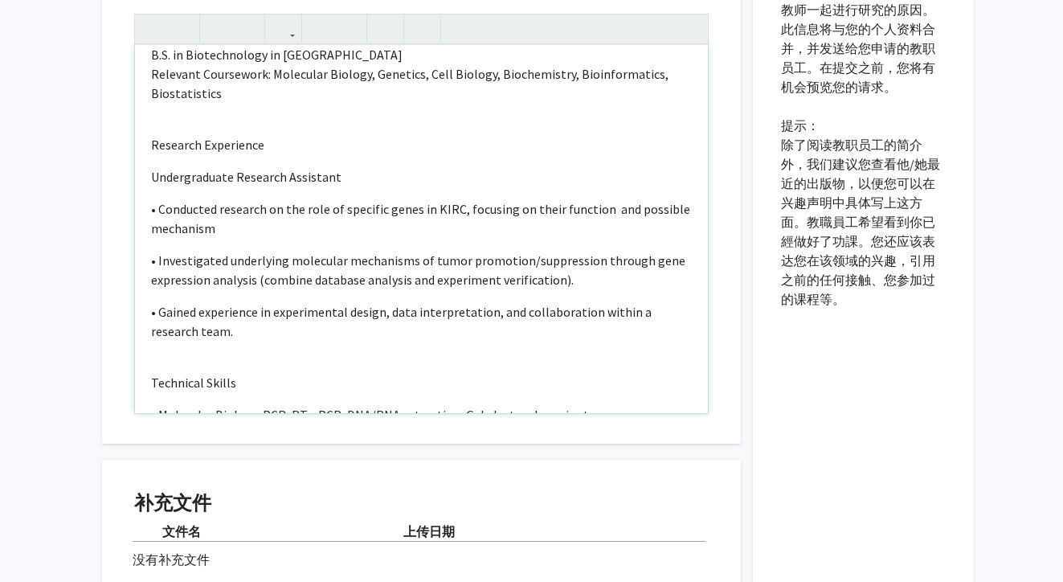
click at [309, 283] on p "• Investigated underlying molecular mechanisms of tumor promotion/suppression t…" at bounding box center [421, 270] width 541 height 39
type textarea "<l>Ipsumdo Sita &cons; &adip; &elit; &sedd; &eius; &temp;<inci utlab="etdo-magn…"
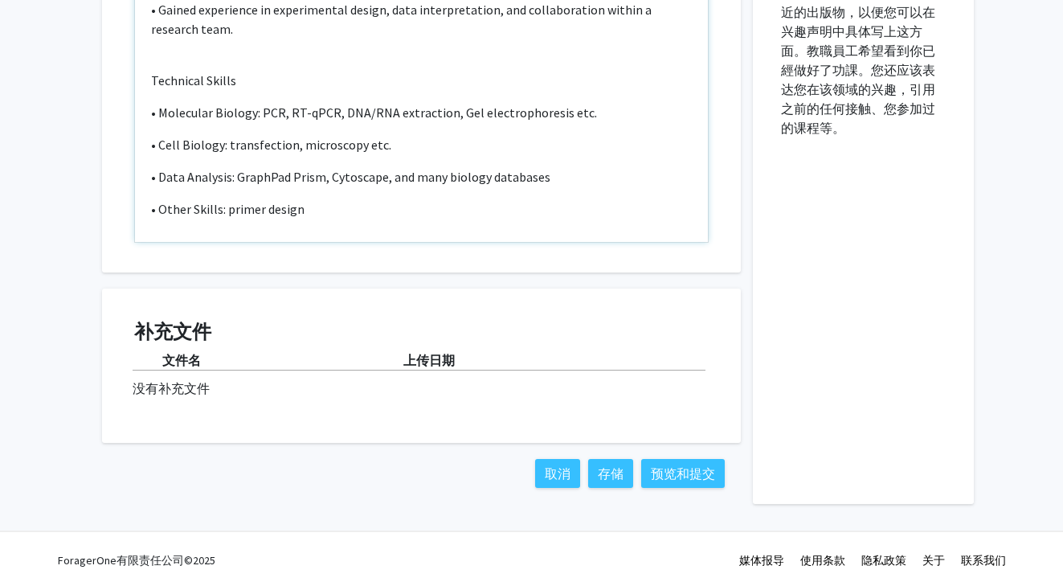
scroll to position [630, 0]
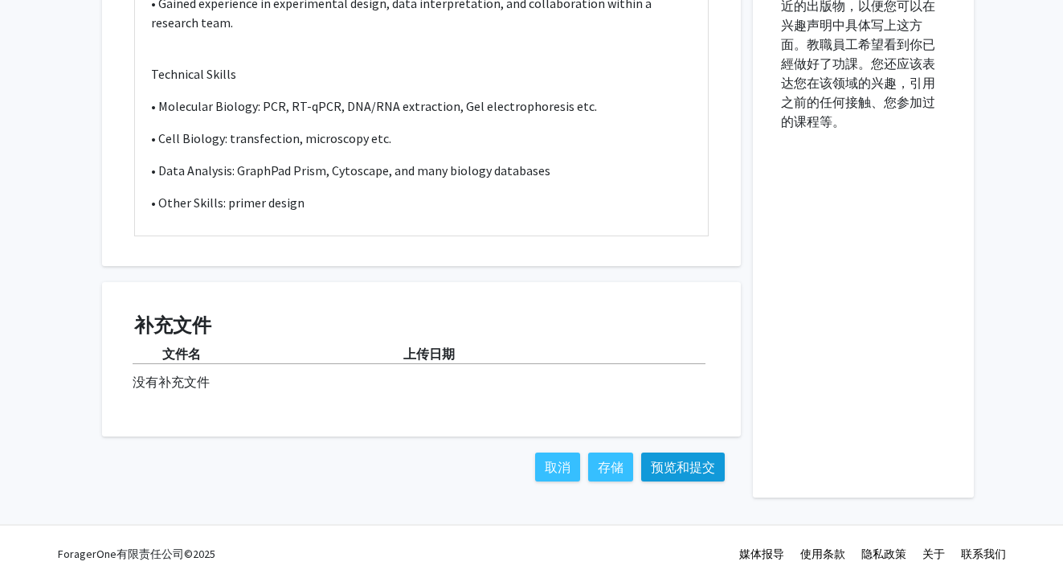
click at [698, 470] on button "预览和提交" at bounding box center [683, 466] width 84 height 29
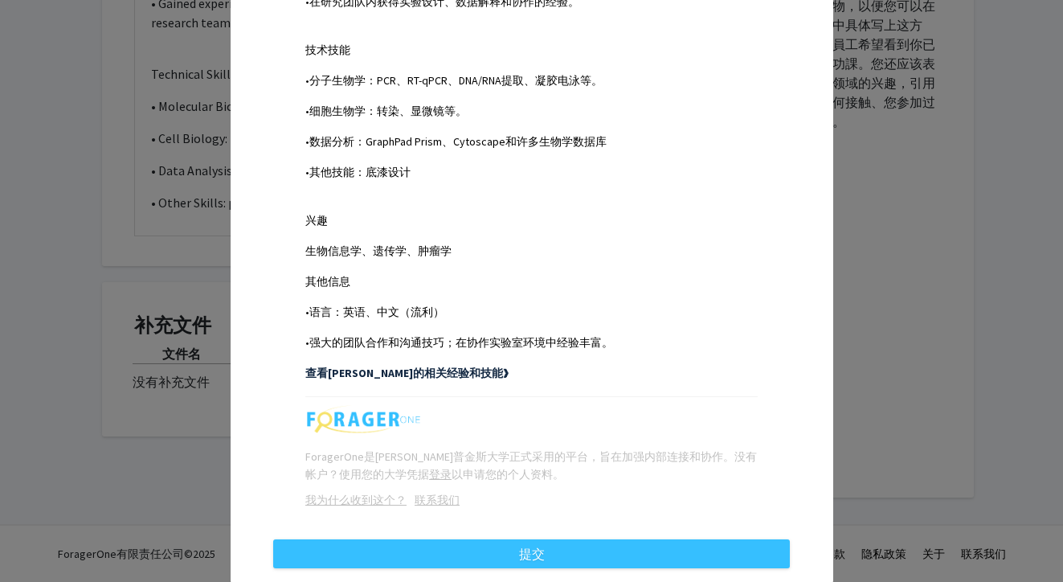
scroll to position [697, 0]
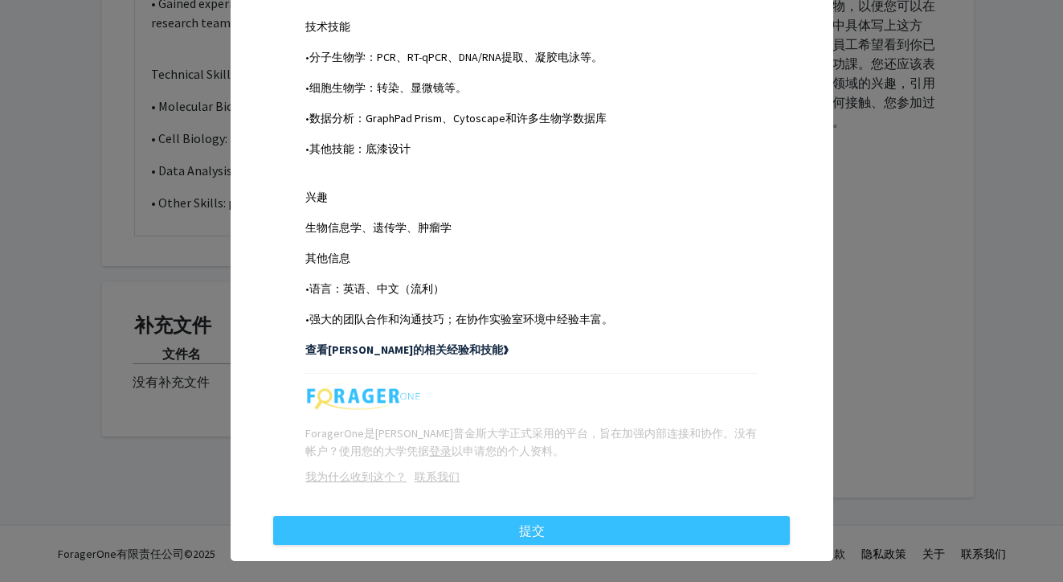
click at [436, 350] on strong "查看[PERSON_NAME]的相关经验和技能❯" at bounding box center [406, 349] width 203 height 14
click at [394, 351] on strong "查看[PERSON_NAME]的相关经验和技能❯" at bounding box center [406, 349] width 203 height 14
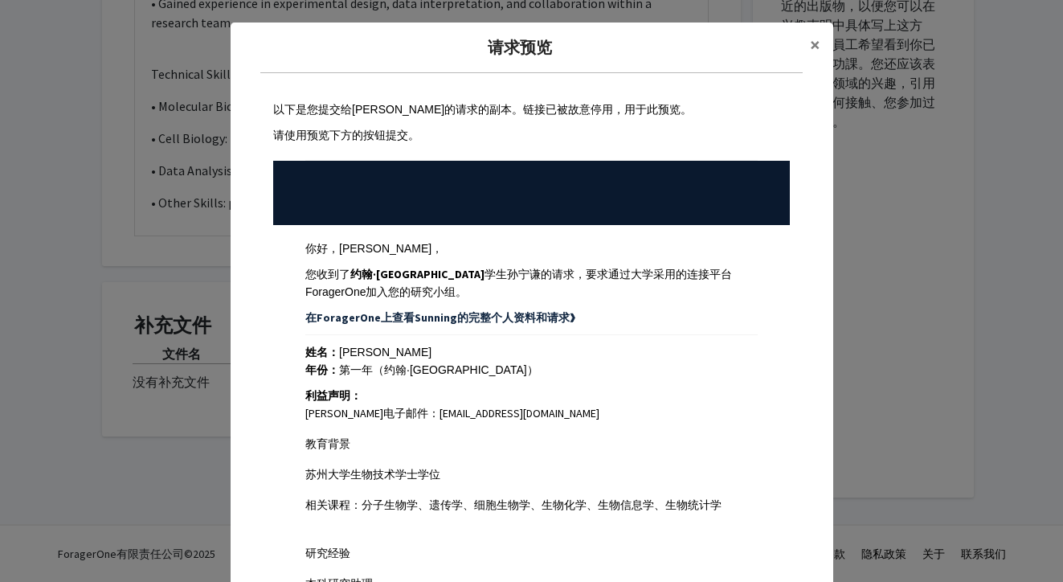
scroll to position [0, 0]
click at [810, 47] on span "×" at bounding box center [815, 44] width 10 height 25
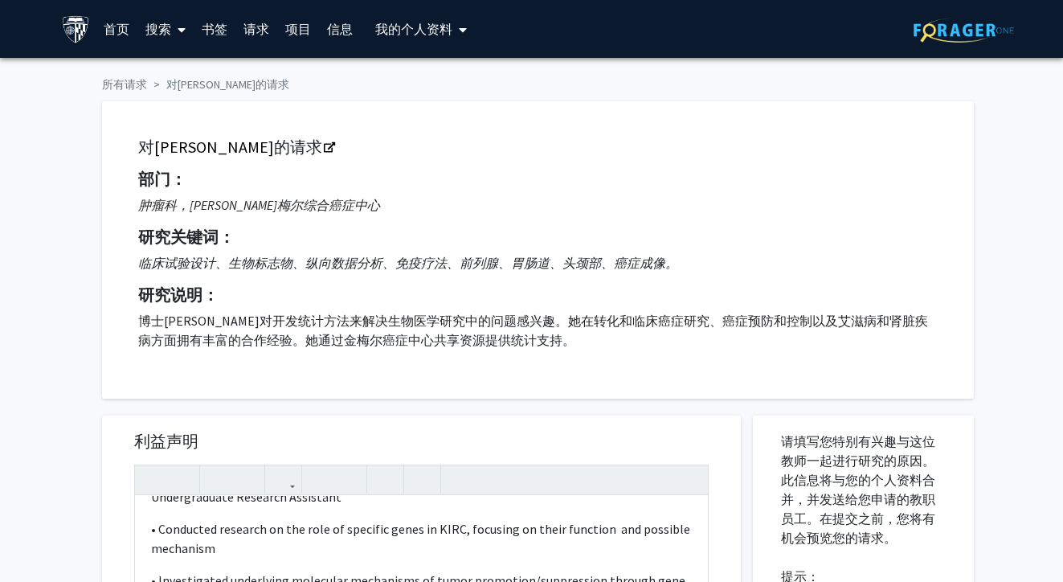
click at [427, 27] on span "我的 个人资料" at bounding box center [413, 29] width 77 height 16
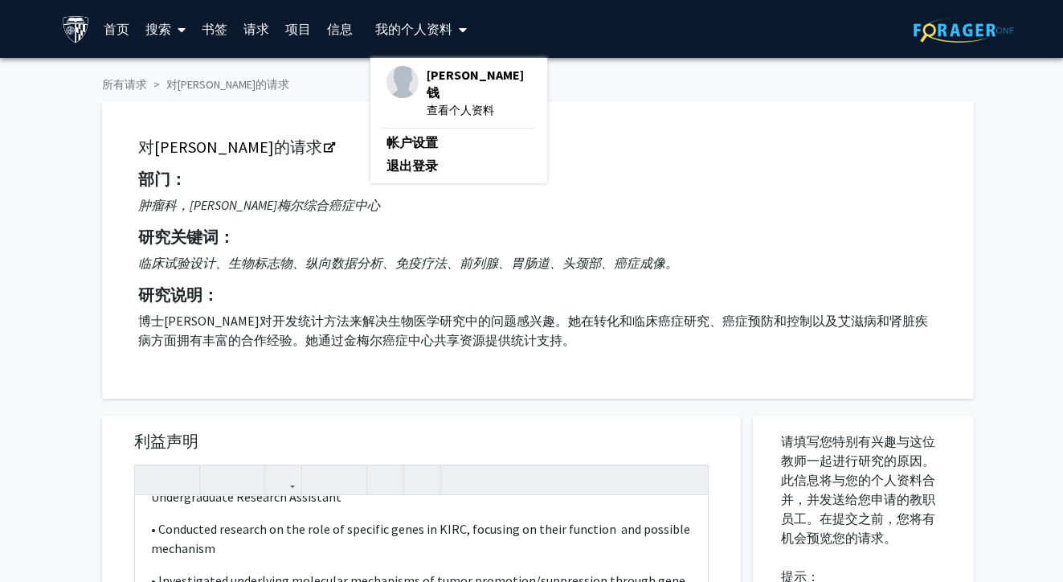
click at [606, 169] on div "对 [PERSON_NAME] 的请求 部门： 肿瘤科，[PERSON_NAME]梅尔综合癌症中心 研究关键词： 临床试验设计、生物标志物、纵向数据分析、免疫…" at bounding box center [538, 249] width 832 height 257
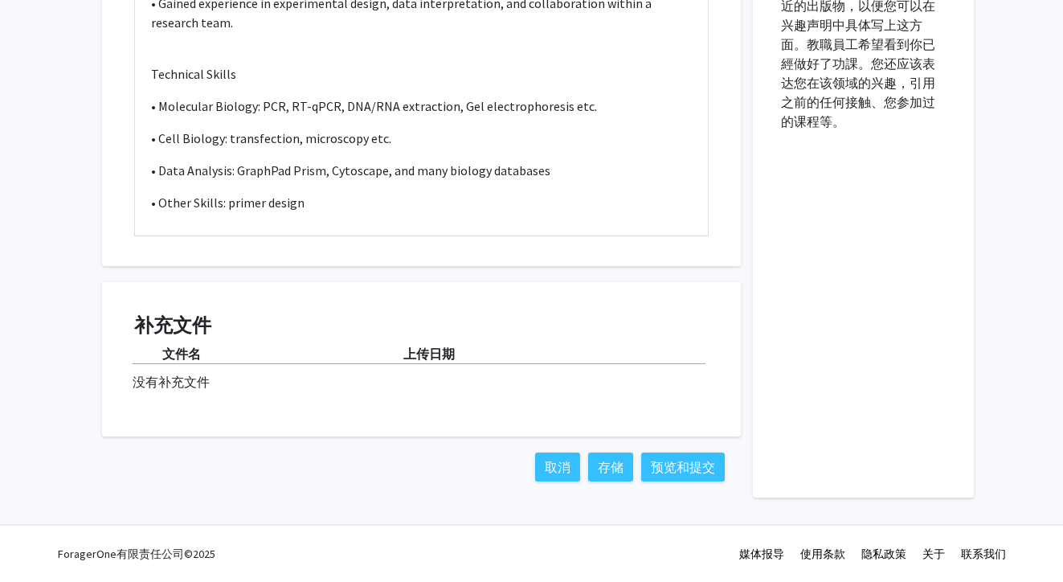
scroll to position [630, 0]
click at [695, 468] on button "预览和提交" at bounding box center [683, 466] width 84 height 29
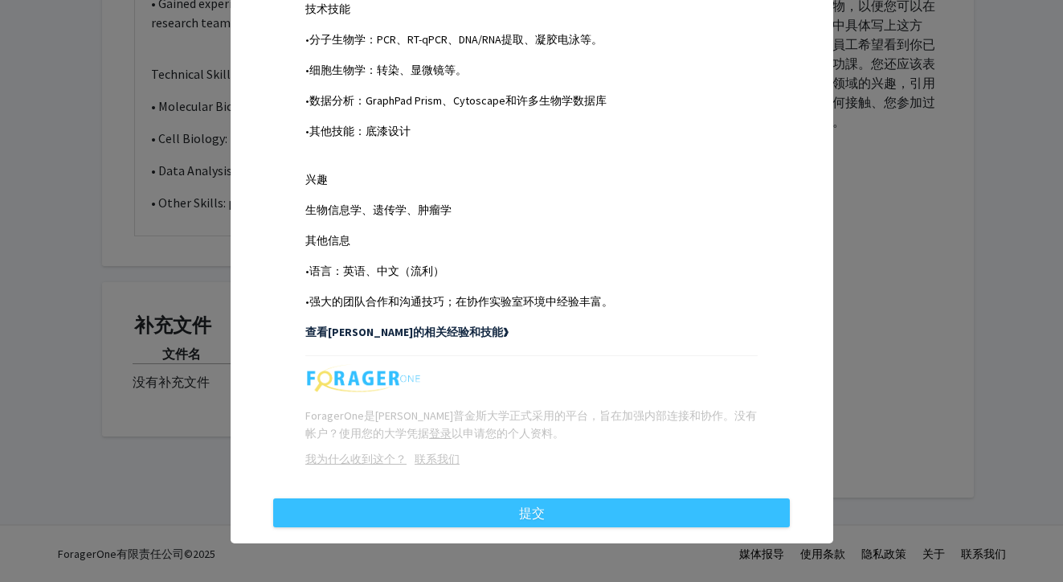
scroll to position [714, 0]
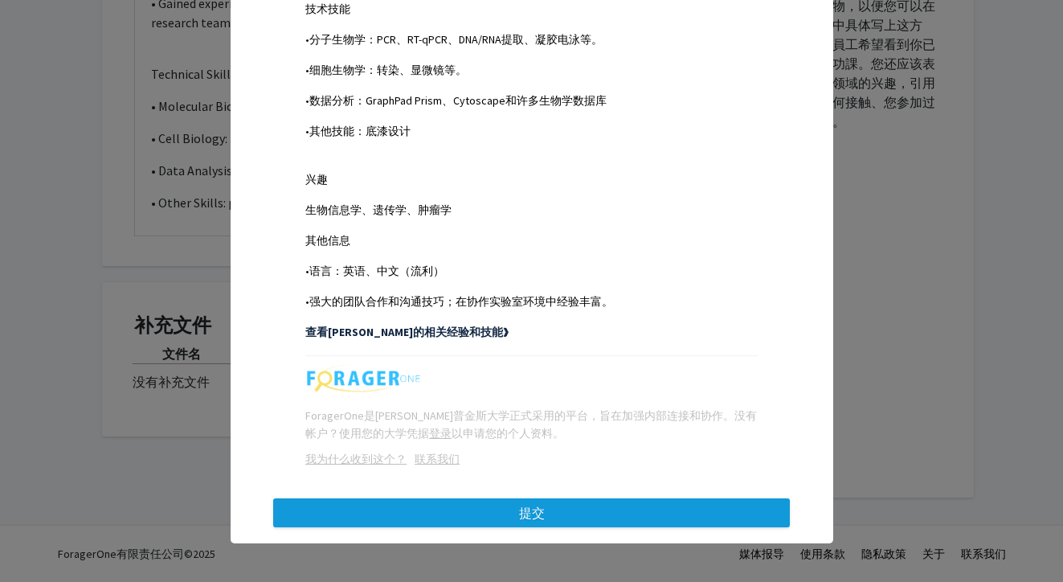
click at [579, 520] on button "提交" at bounding box center [531, 512] width 517 height 29
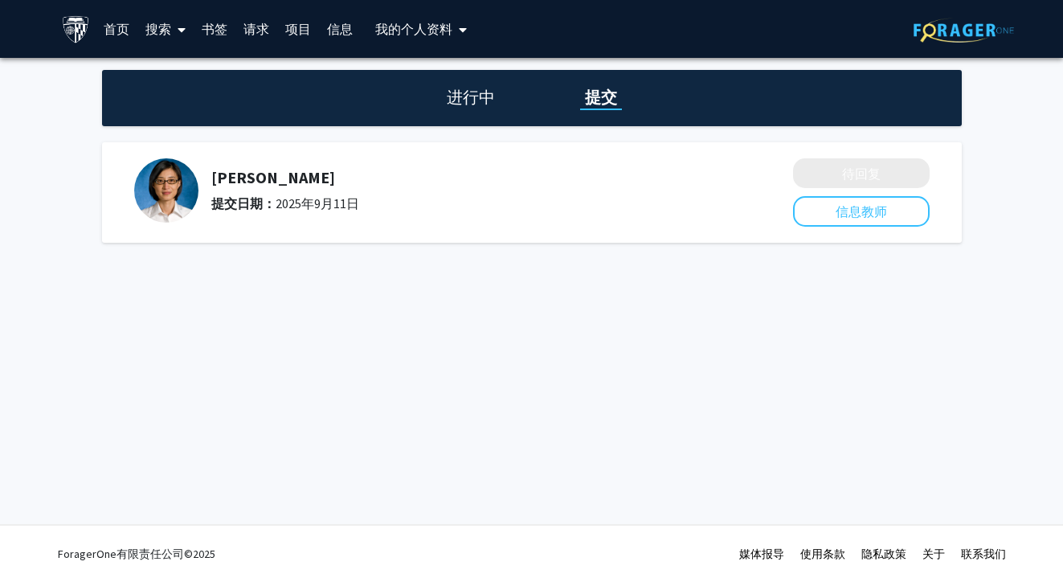
click at [456, 11] on span "我的个人资料下拉菜单，以访问个人资料并注销" at bounding box center [459, 30] width 14 height 56
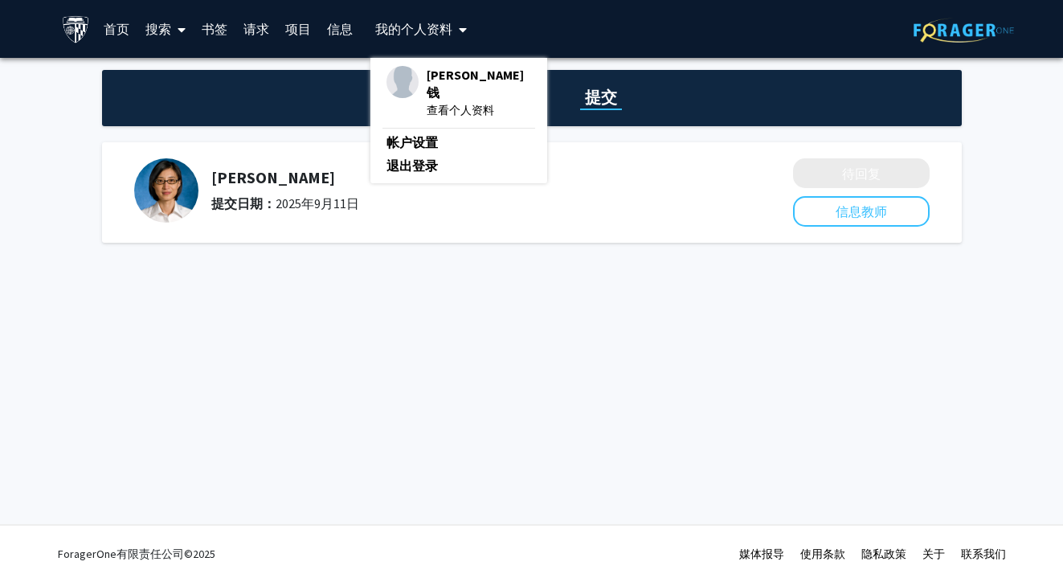
click at [433, 101] on span "查看个人资料" at bounding box center [479, 110] width 104 height 18
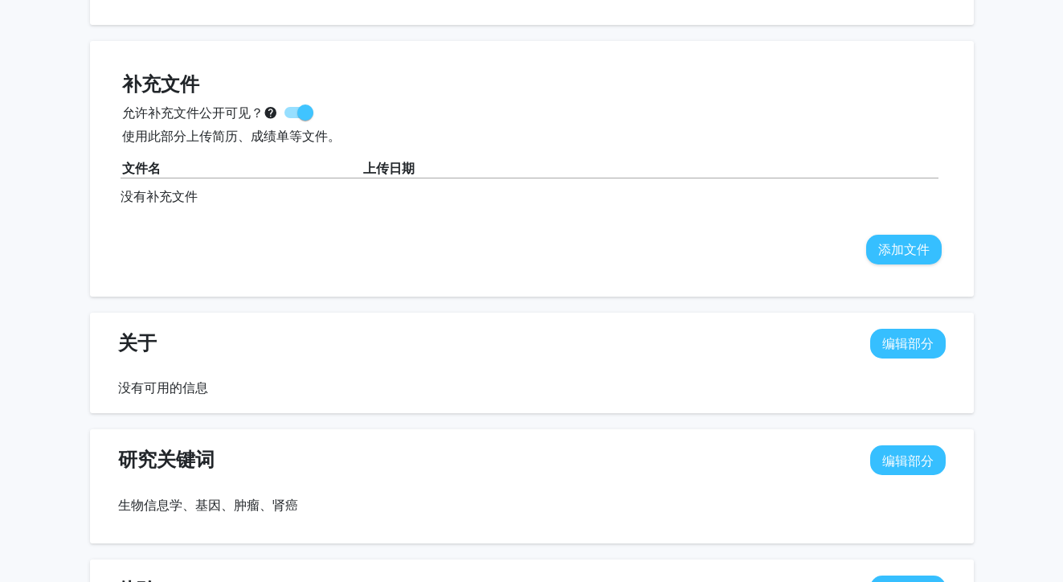
scroll to position [409, 0]
click at [912, 257] on button "添加文件" at bounding box center [904, 250] width 76 height 30
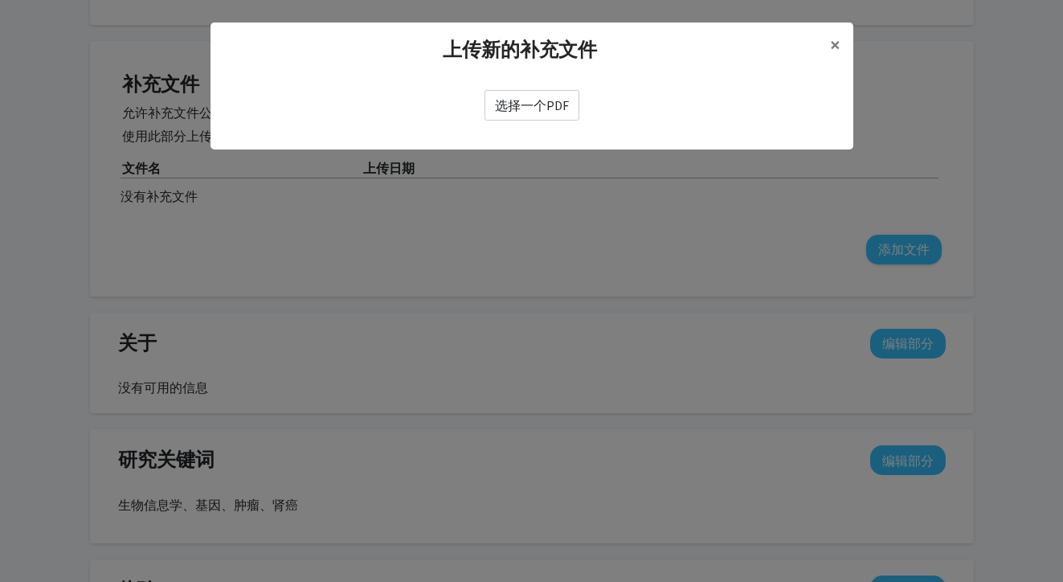
click at [563, 111] on label "选择一个PDF" at bounding box center [532, 105] width 95 height 31
click at [0, 0] on input "选择一个PDF" at bounding box center [0, 0] width 0 height 0
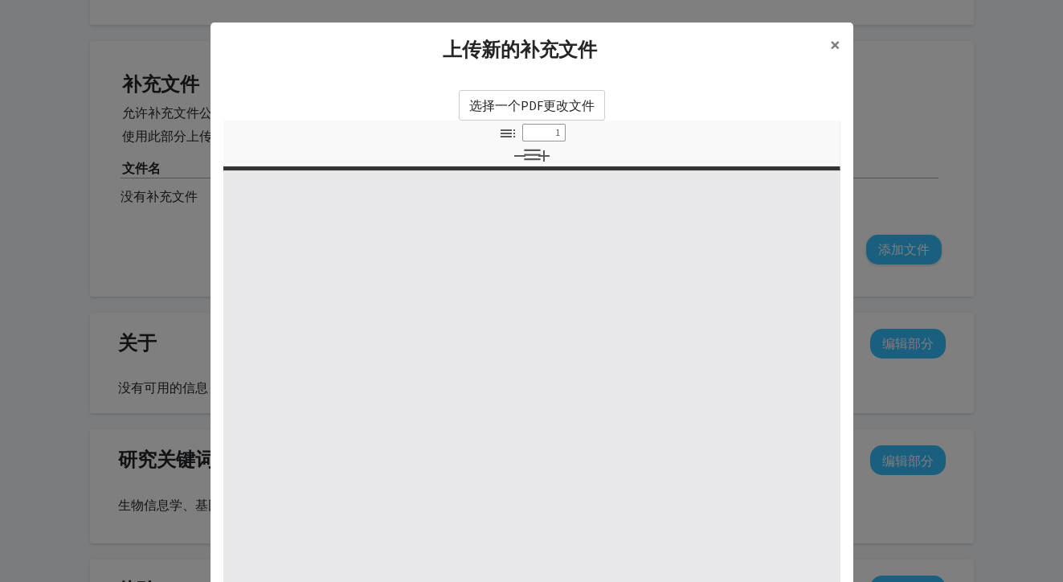
select select "custom"
type input "0"
select select "custom"
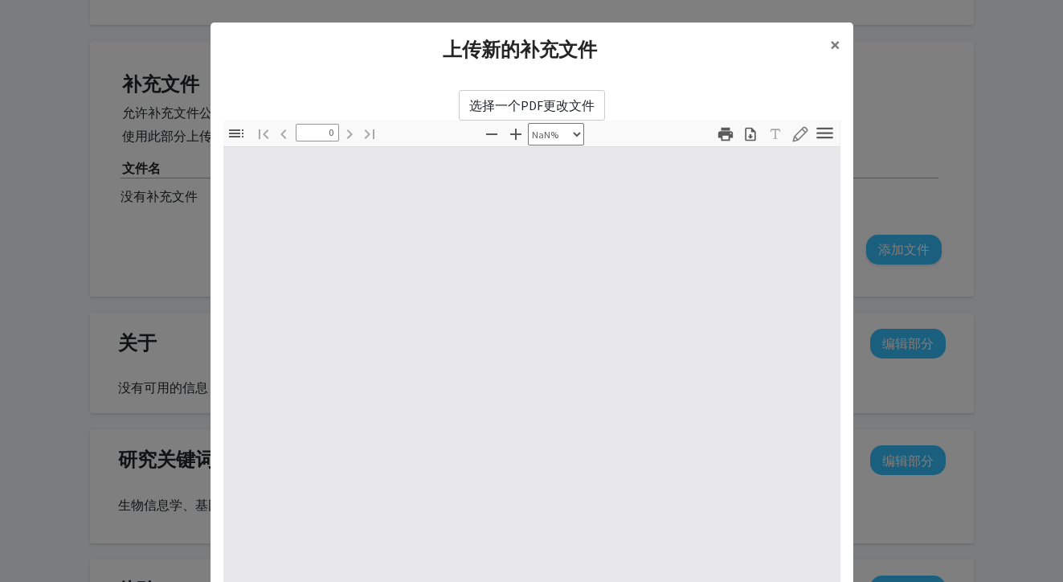
type input "1"
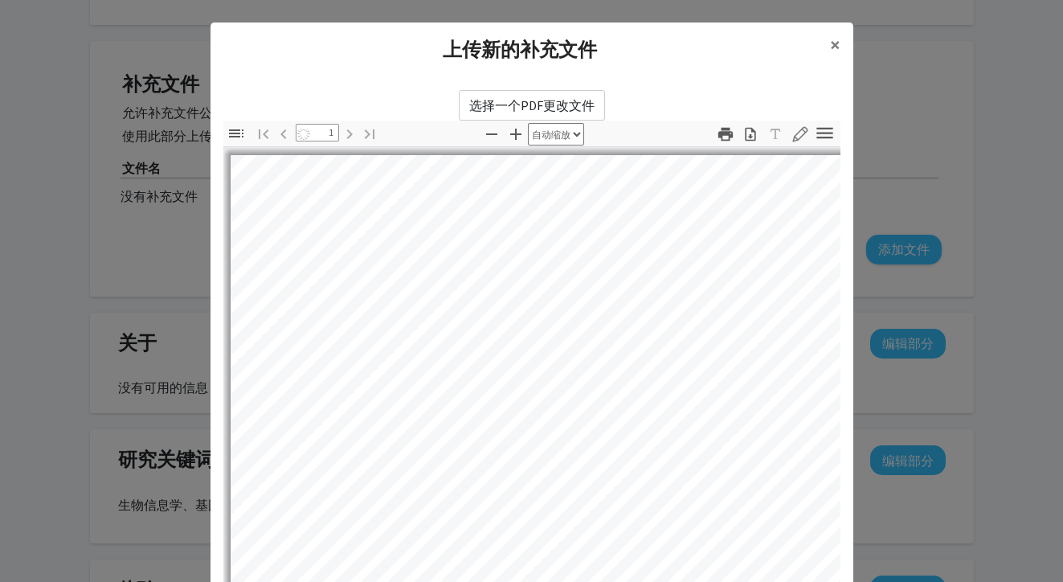
select select "auto"
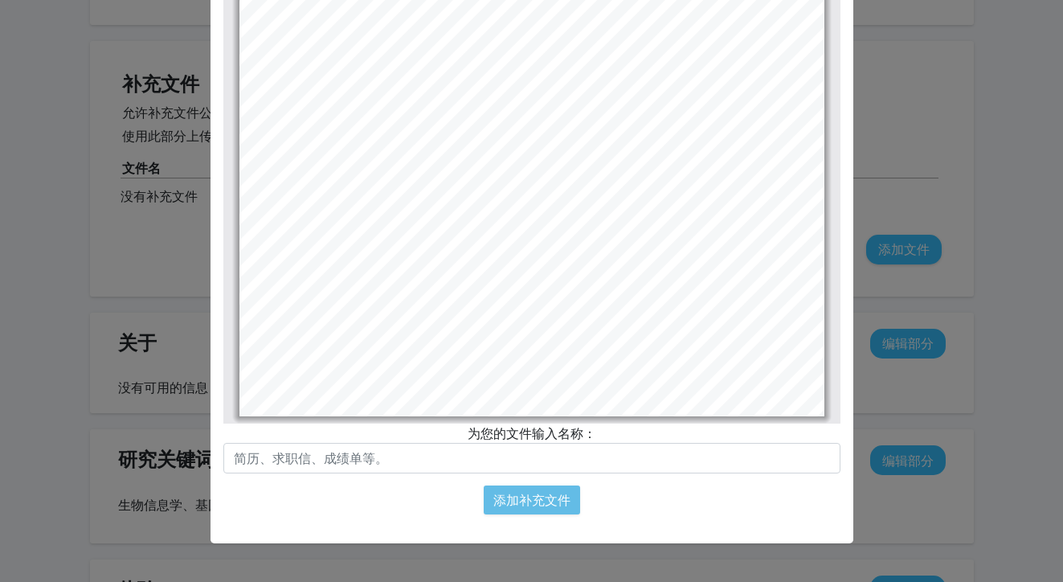
scroll to position [179, 0]
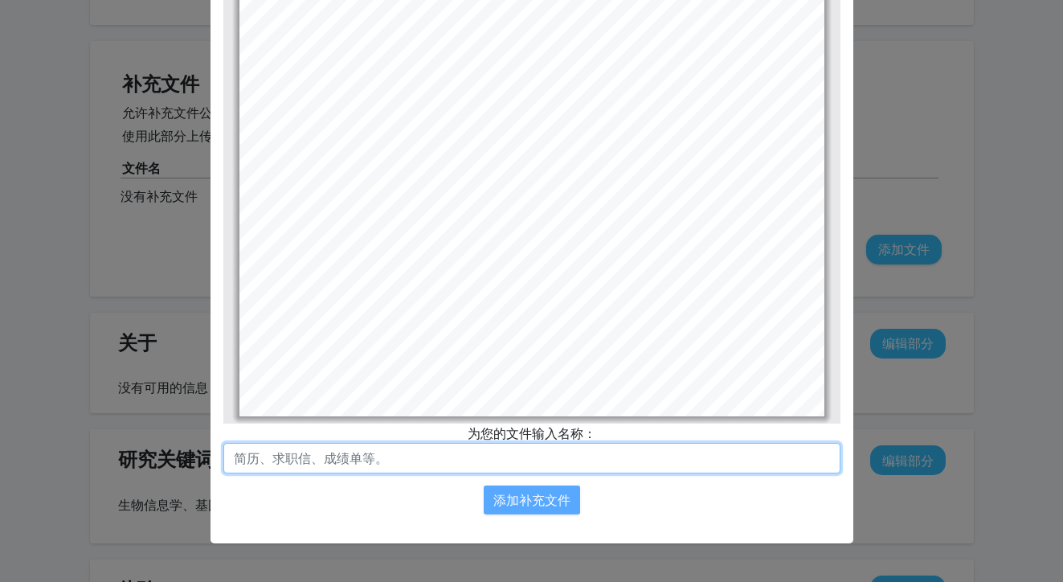
click at [480, 455] on input "text" at bounding box center [531, 458] width 617 height 31
type input "Resume"
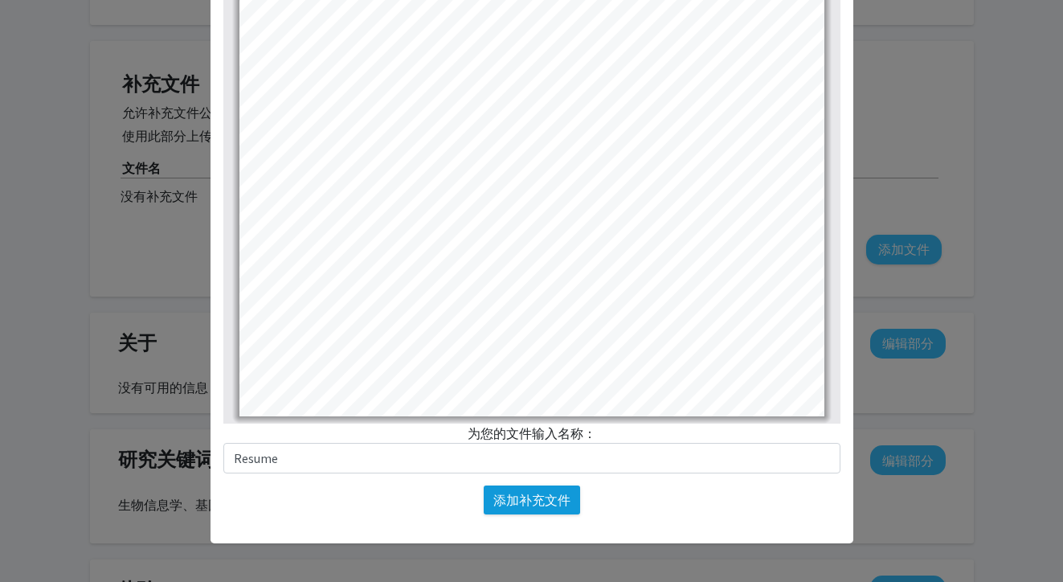
click at [544, 498] on button "添加补充文件" at bounding box center [532, 499] width 96 height 29
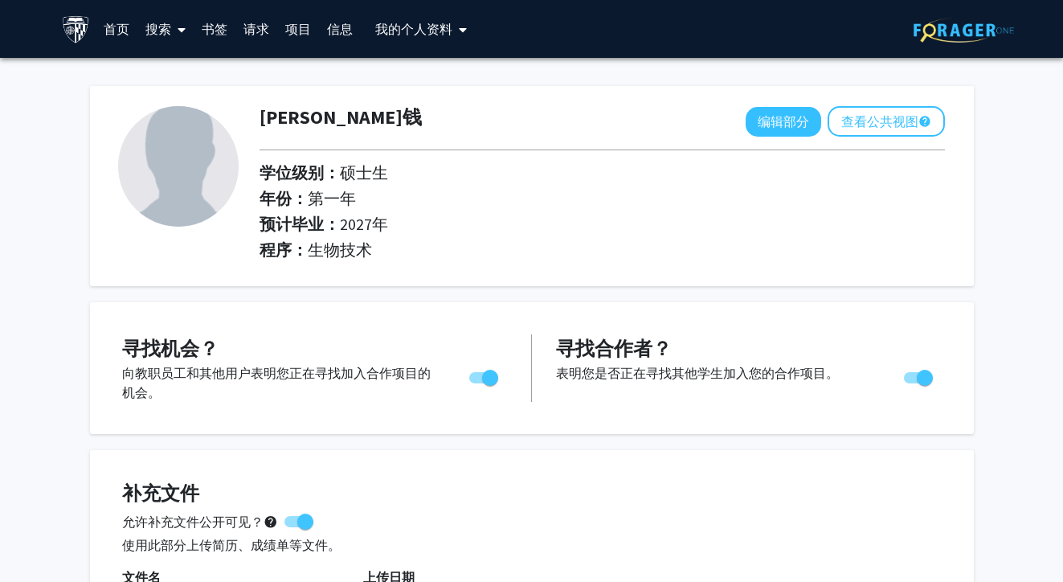
scroll to position [0, 0]
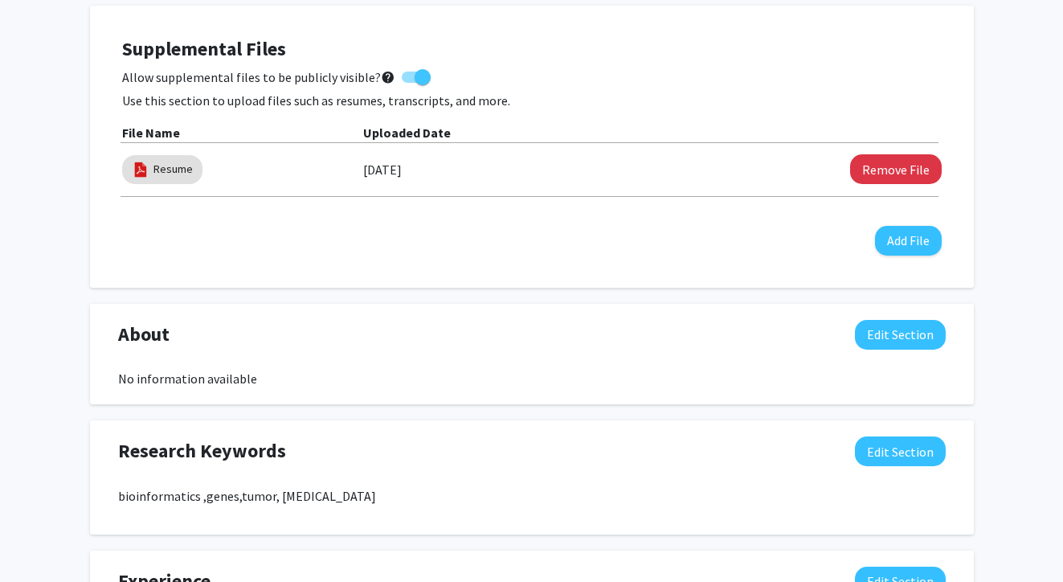
scroll to position [458, 0]
